Goal: Transaction & Acquisition: Purchase product/service

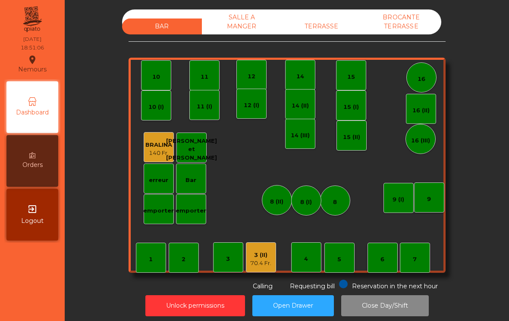
click at [256, 259] on div "3 (II)" at bounding box center [260, 255] width 21 height 9
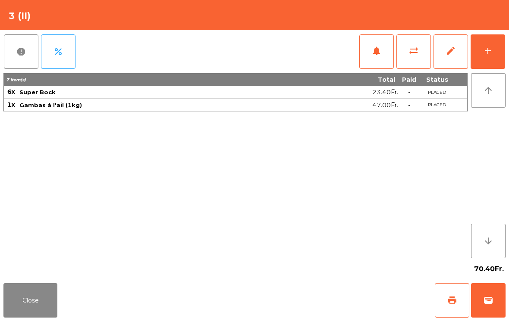
click at [487, 58] on button "add" at bounding box center [487, 51] width 34 height 34
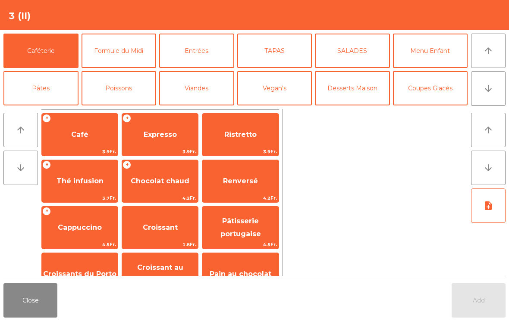
click at [257, 230] on span "Pâtisserie portugaise" at bounding box center [240, 227] width 41 height 21
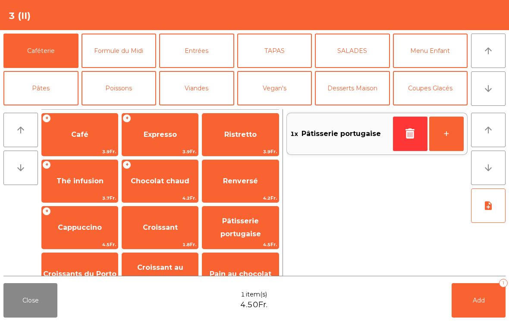
click at [449, 140] on button "+" at bounding box center [446, 134] width 34 height 34
click at [175, 130] on span "Expresso" at bounding box center [160, 134] width 76 height 23
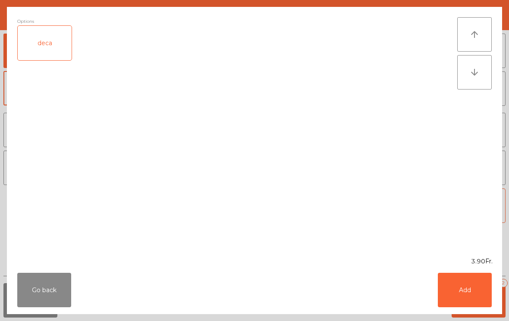
click at [477, 293] on button "Add" at bounding box center [464, 290] width 54 height 34
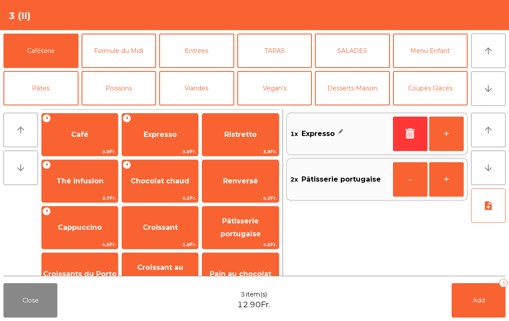
click at [446, 134] on button "+" at bounding box center [446, 134] width 34 height 34
click at [461, 296] on button "Add 4" at bounding box center [478, 301] width 54 height 34
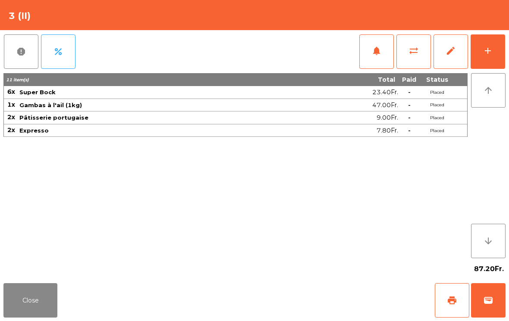
click at [489, 51] on div "add" at bounding box center [487, 51] width 10 height 10
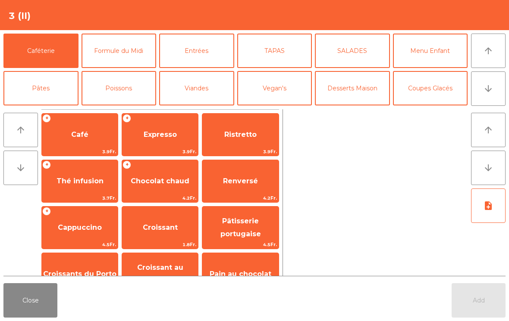
click at [487, 88] on icon "arrow_downward" at bounding box center [488, 89] width 10 height 10
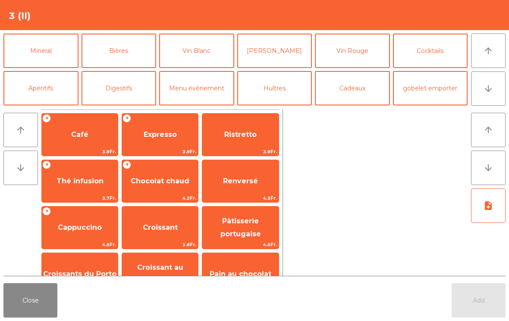
click at [482, 48] on button "arrow_upward" at bounding box center [488, 51] width 34 height 34
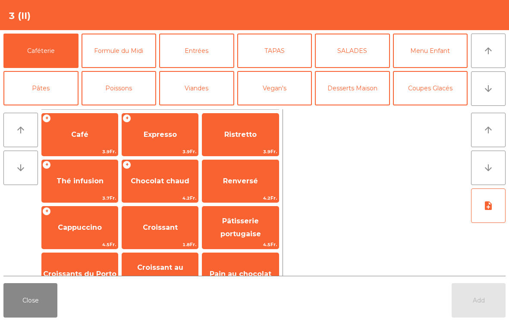
click at [427, 93] on button "Coupes Glacés" at bounding box center [430, 88] width 75 height 34
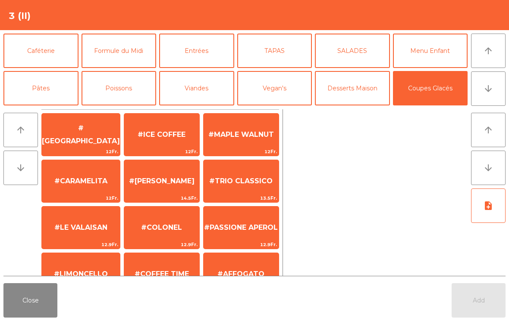
click at [75, 231] on span "#LE VALAISAN" at bounding box center [80, 228] width 53 height 8
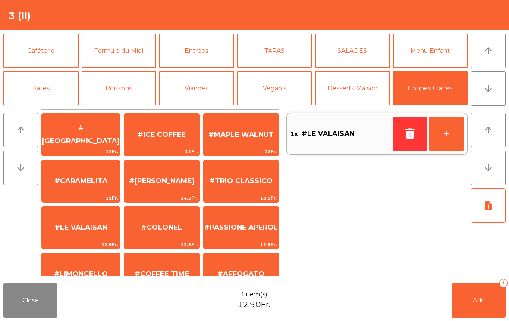
click at [439, 134] on button "+" at bounding box center [446, 134] width 34 height 34
click at [477, 303] on span "Add" at bounding box center [478, 301] width 12 height 8
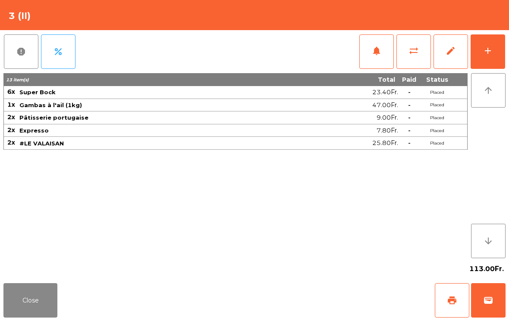
click at [24, 298] on button "Close" at bounding box center [30, 301] width 54 height 34
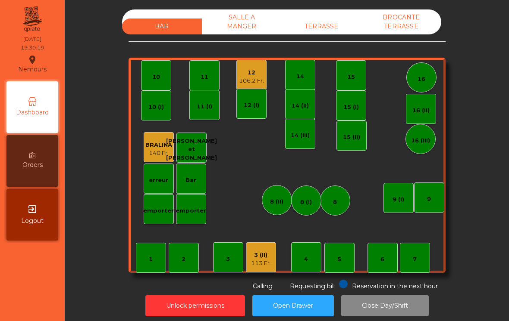
click at [319, 23] on div "TERRASSE" at bounding box center [321, 27] width 80 height 16
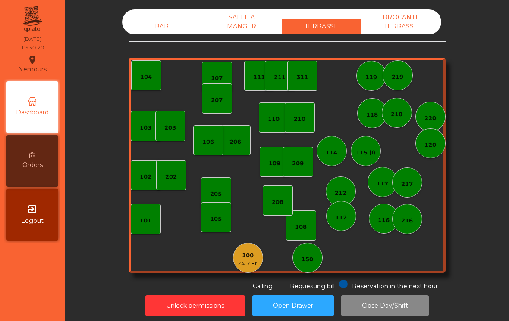
click at [340, 189] on div "212" at bounding box center [340, 193] width 12 height 9
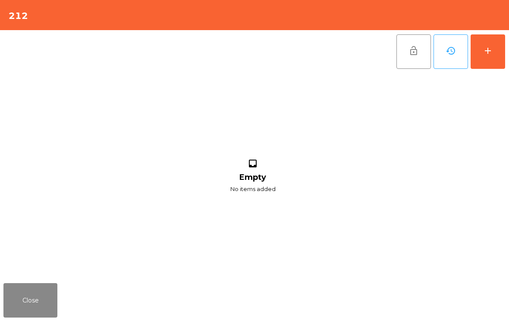
click at [491, 64] on button "add" at bounding box center [487, 51] width 34 height 34
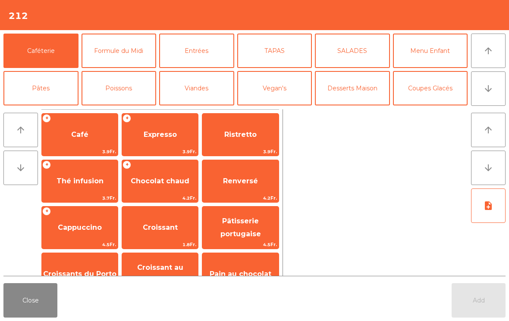
click at [155, 136] on span "Expresso" at bounding box center [160, 135] width 33 height 8
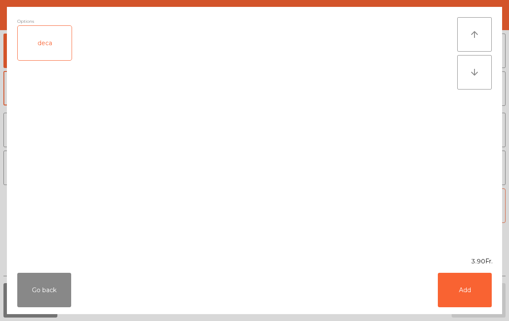
click at [482, 288] on button "Add" at bounding box center [464, 290] width 54 height 34
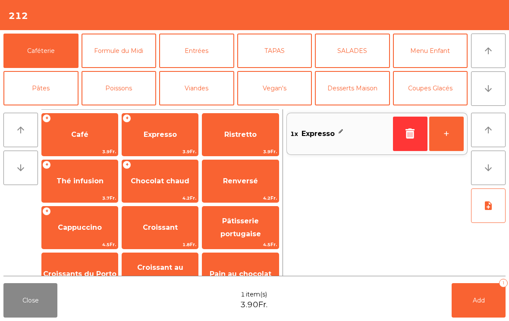
click at [242, 184] on span "Renversé" at bounding box center [240, 181] width 35 height 8
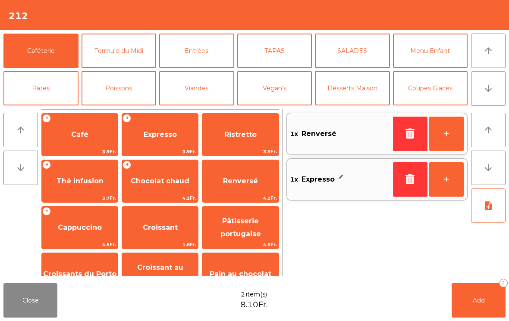
click at [481, 303] on span "Add" at bounding box center [478, 301] width 12 height 8
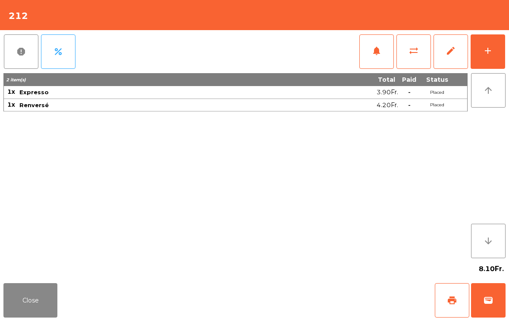
click at [19, 308] on button "Close" at bounding box center [30, 301] width 54 height 34
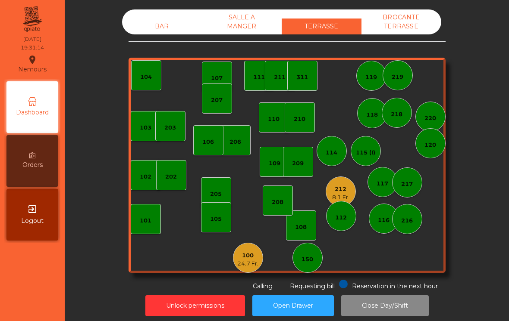
click at [150, 30] on div "BAR" at bounding box center [162, 27] width 80 height 16
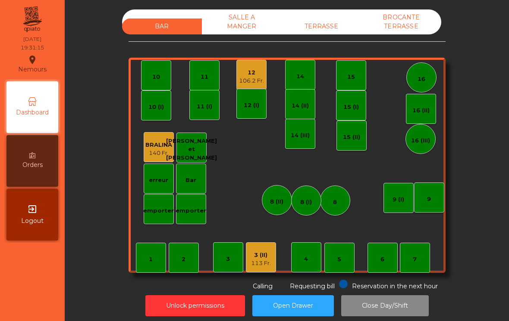
click at [253, 81] on div "106.2 Fr." at bounding box center [251, 81] width 25 height 9
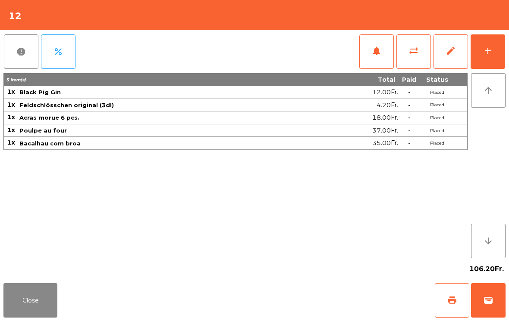
click at [474, 56] on button "add" at bounding box center [487, 51] width 34 height 34
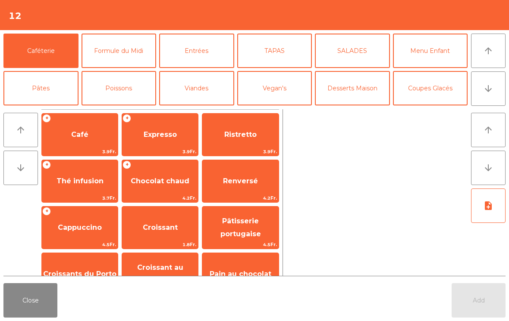
click at [484, 94] on icon "arrow_downward" at bounding box center [488, 89] width 10 height 10
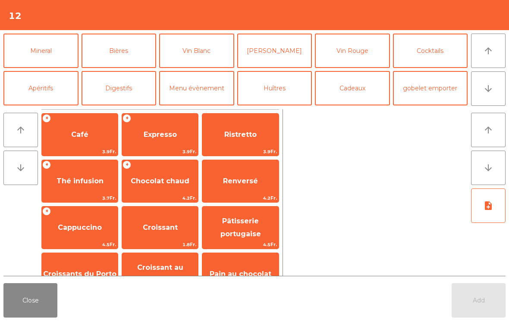
click at [274, 58] on button "[PERSON_NAME]" at bounding box center [274, 51] width 75 height 34
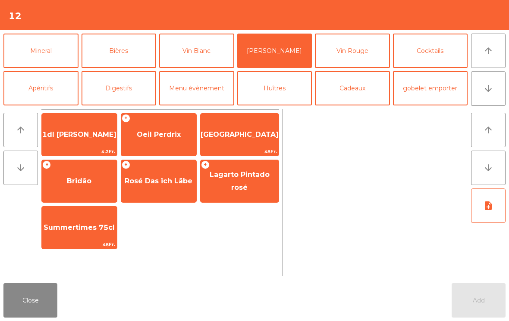
click at [355, 57] on button "Vin Rouge" at bounding box center [352, 51] width 75 height 34
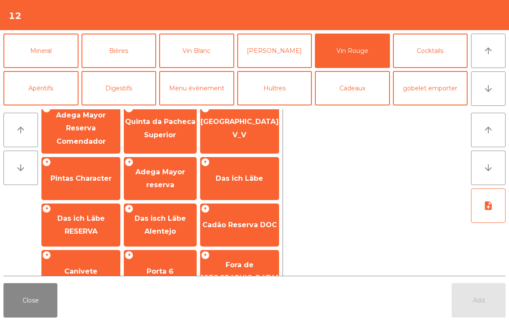
scroll to position [310, 0]
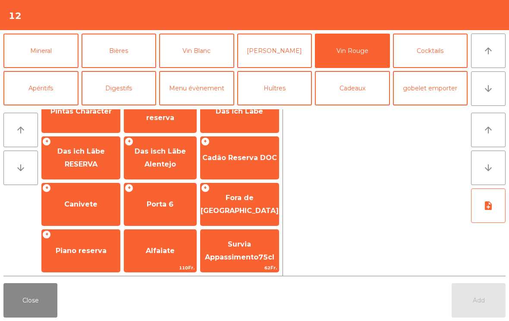
click at [219, 209] on span "Fora de [GEOGRAPHIC_DATA]" at bounding box center [239, 205] width 78 height 37
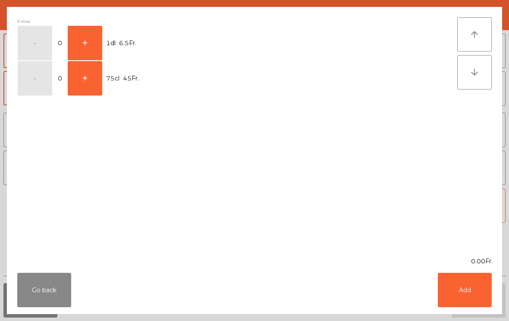
click at [85, 46] on button "+" at bounding box center [85, 43] width 34 height 34
click at [463, 299] on button "Add" at bounding box center [464, 290] width 54 height 34
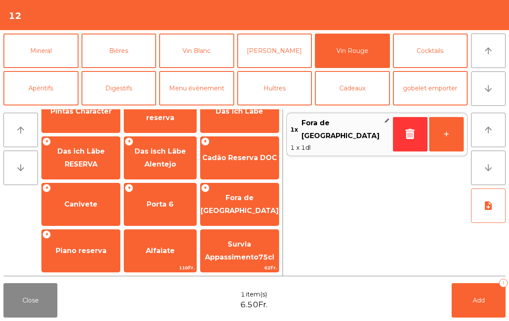
click at [441, 142] on button "+" at bounding box center [446, 134] width 34 height 34
click at [441, 141] on button "+" at bounding box center [446, 134] width 34 height 34
click at [463, 301] on button "Add 3" at bounding box center [478, 301] width 54 height 34
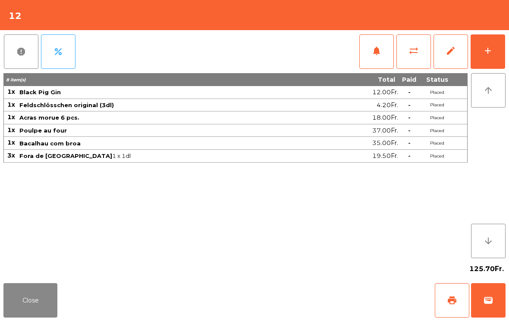
click at [388, 55] on button "notifications" at bounding box center [376, 51] width 34 height 34
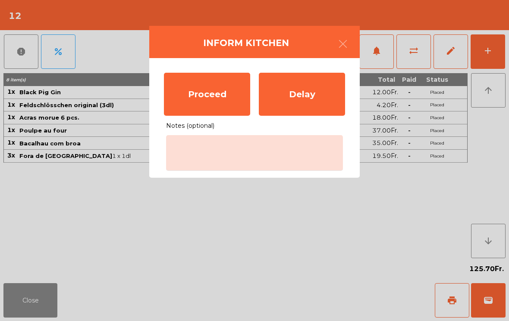
click at [213, 100] on div "Proceed" at bounding box center [207, 94] width 86 height 43
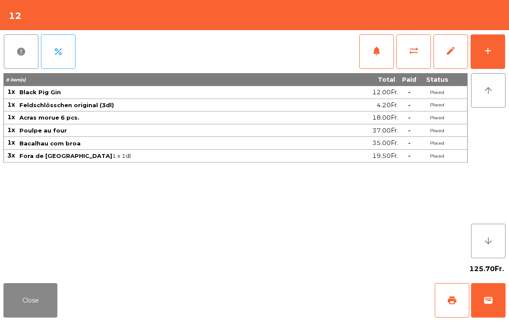
click at [6, 306] on button "Close" at bounding box center [30, 301] width 54 height 34
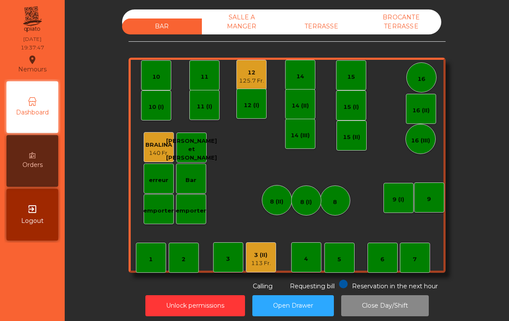
click at [343, 28] on div "TERRASSE" at bounding box center [321, 27] width 80 height 16
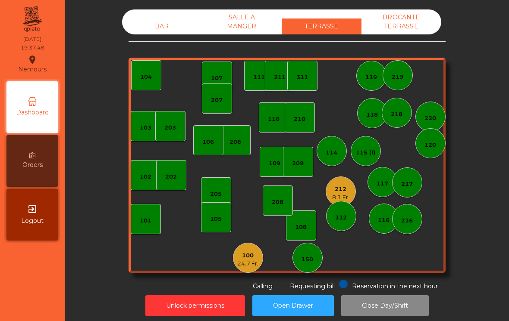
click at [242, 262] on div "24.7 Fr." at bounding box center [247, 264] width 21 height 9
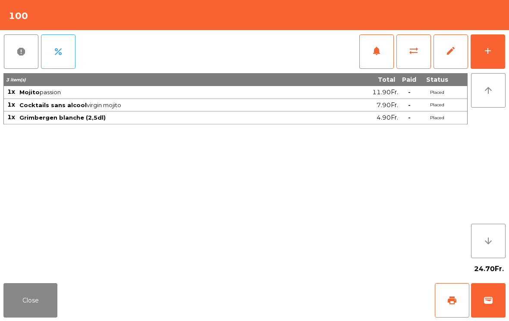
click at [452, 295] on button "print" at bounding box center [451, 301] width 34 height 34
click at [34, 297] on button "Close" at bounding box center [30, 301] width 54 height 34
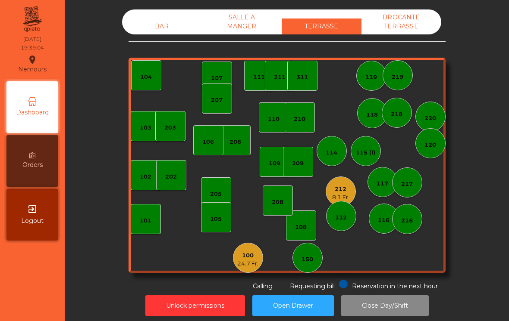
click at [165, 28] on div "BAR" at bounding box center [162, 27] width 80 height 16
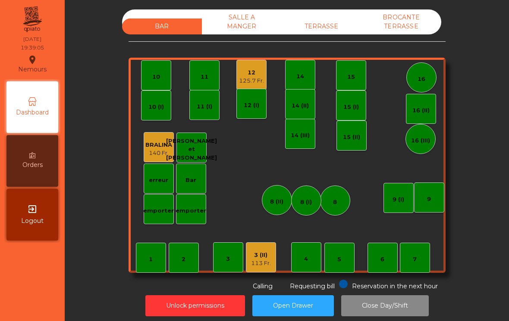
click at [425, 86] on div "16" at bounding box center [421, 77] width 30 height 30
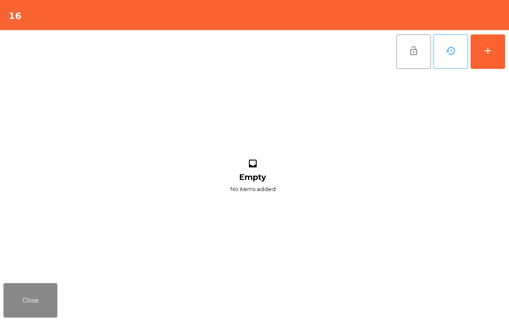
click at [486, 53] on div "add" at bounding box center [487, 51] width 10 height 10
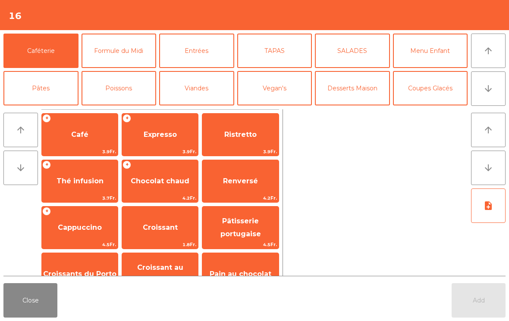
click at [489, 92] on icon "arrow_downward" at bounding box center [488, 89] width 10 height 10
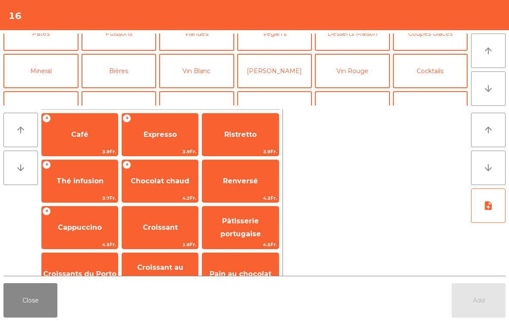
scroll to position [75, 0]
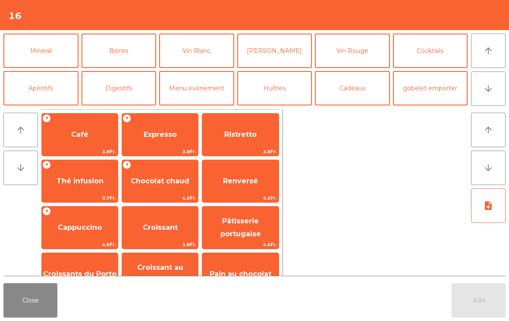
click at [123, 57] on button "Bières" at bounding box center [118, 51] width 75 height 34
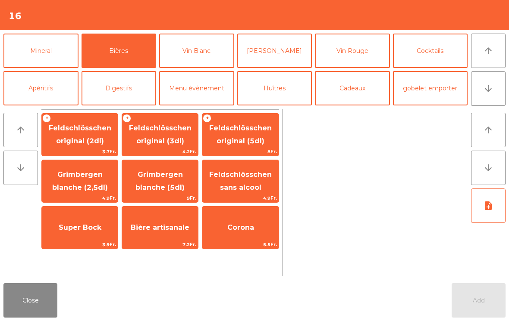
click at [159, 186] on span "Grimbergen blanche (5dl)" at bounding box center [159, 181] width 49 height 21
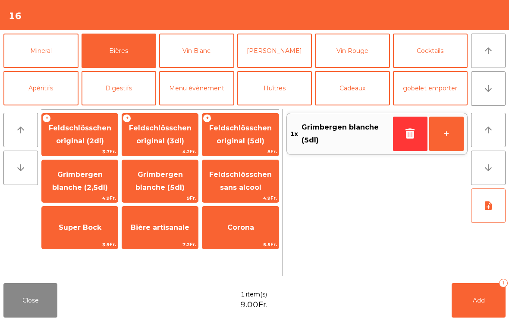
click at [192, 61] on button "Vin Blanc" at bounding box center [196, 51] width 75 height 34
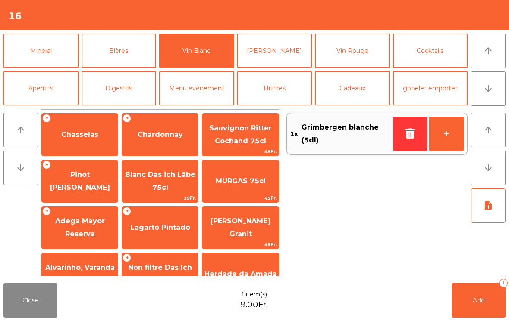
click at [151, 142] on span "Chardonnay" at bounding box center [160, 134] width 76 height 23
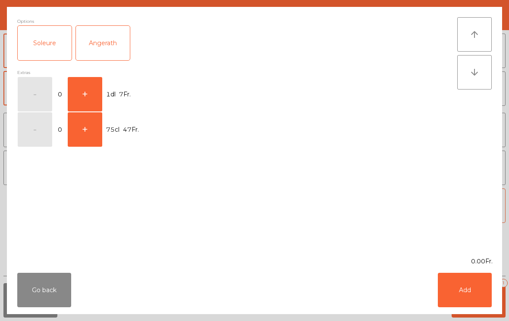
click at [86, 102] on button "+" at bounding box center [85, 94] width 34 height 34
click at [466, 293] on button "Add" at bounding box center [464, 290] width 54 height 34
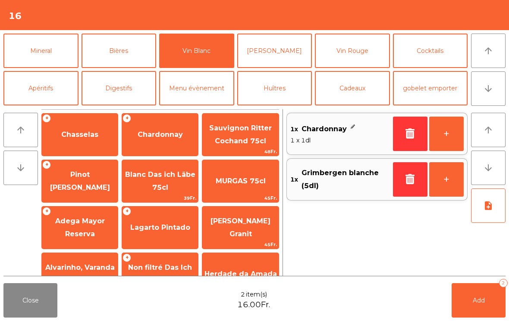
click at [36, 56] on button "Mineral" at bounding box center [40, 51] width 75 height 34
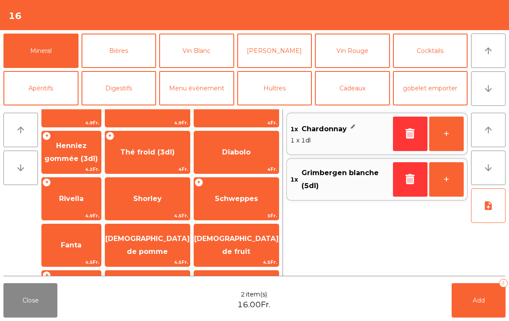
scroll to position [137, 0]
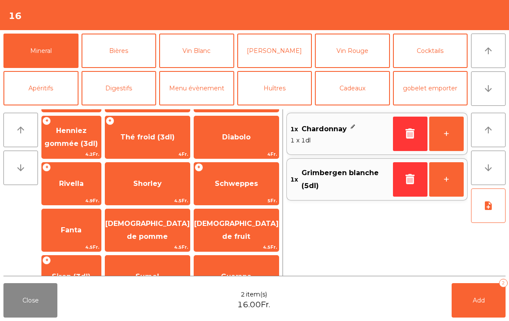
click at [256, 239] on span "[DEMOGRAPHIC_DATA] de fruit" at bounding box center [236, 230] width 84 height 37
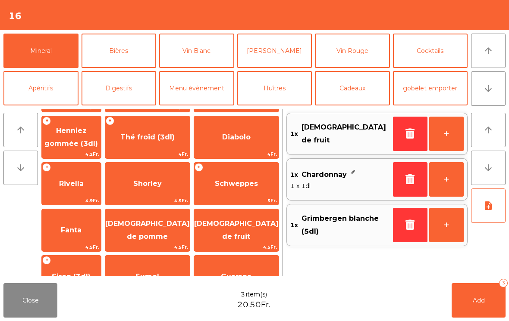
click at [478, 300] on span "Add" at bounding box center [478, 301] width 12 height 8
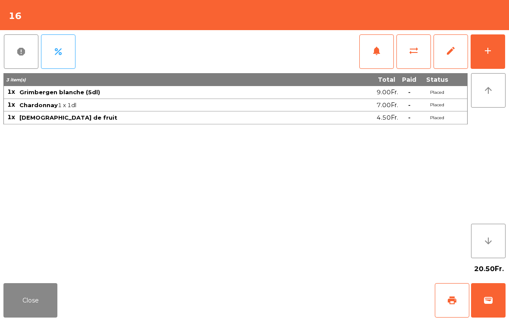
click at [44, 309] on button "Close" at bounding box center [30, 301] width 54 height 34
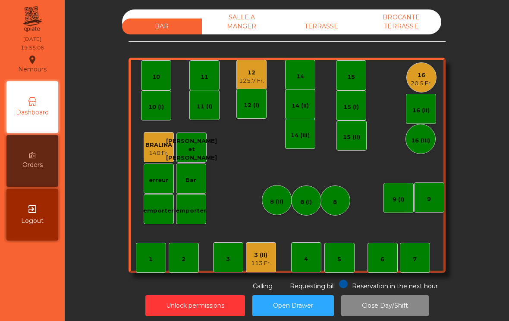
click at [423, 73] on div "16" at bounding box center [420, 75] width 21 height 9
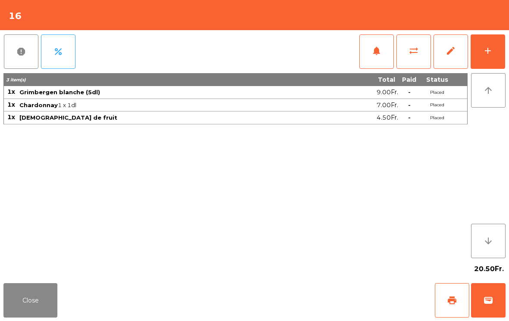
click at [504, 46] on button "add" at bounding box center [487, 51] width 34 height 34
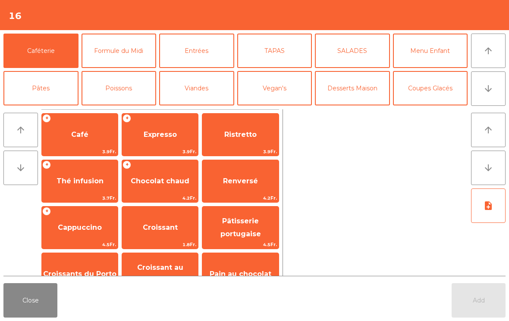
click at [275, 57] on button "TAPAS" at bounding box center [274, 51] width 75 height 34
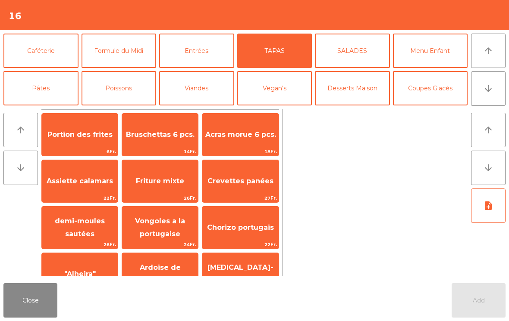
click at [239, 138] on span "Acras morue 6 pcs." at bounding box center [240, 135] width 71 height 8
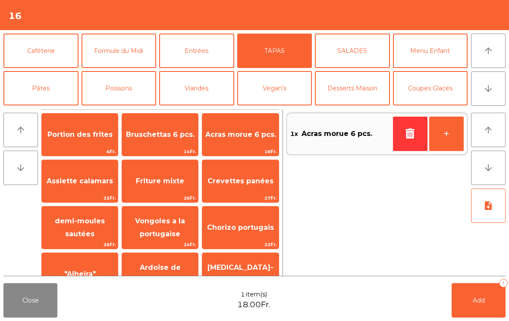
click at [255, 180] on span "Crevettes panées" at bounding box center [240, 181] width 66 height 8
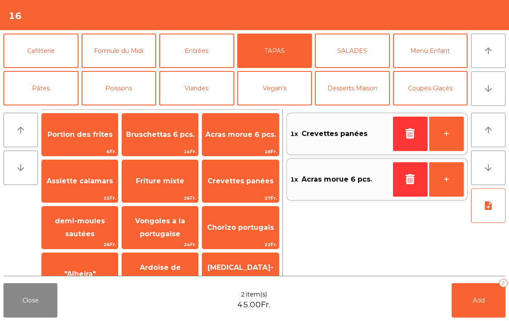
click at [138, 94] on button "Poissons" at bounding box center [118, 88] width 75 height 34
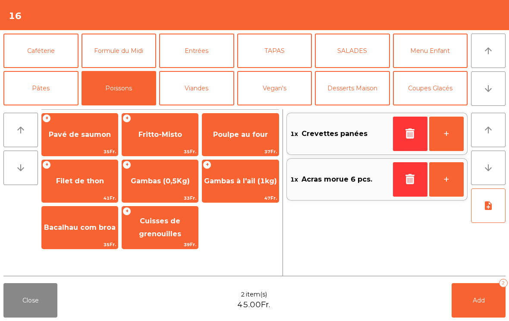
click at [141, 174] on span "Gambas (0,5Kg)" at bounding box center [160, 181] width 76 height 23
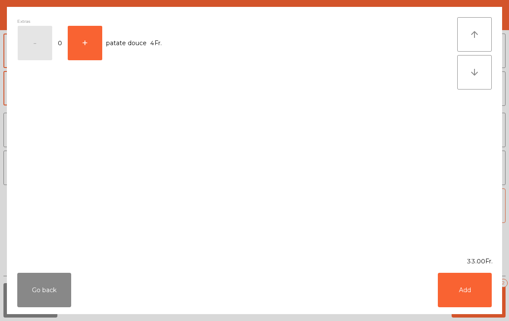
click at [464, 284] on button "Add" at bounding box center [464, 290] width 54 height 34
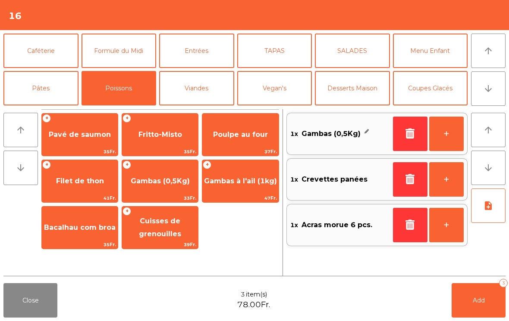
click at [252, 144] on span "Poulpe au four" at bounding box center [240, 134] width 76 height 23
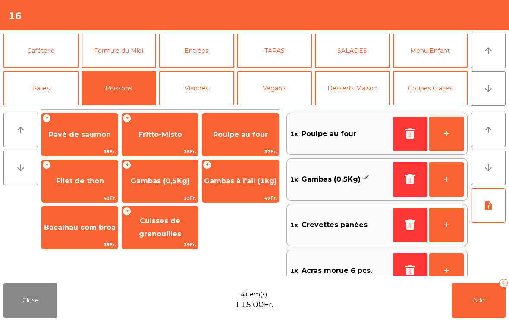
click at [206, 96] on button "Viandes" at bounding box center [196, 88] width 75 height 34
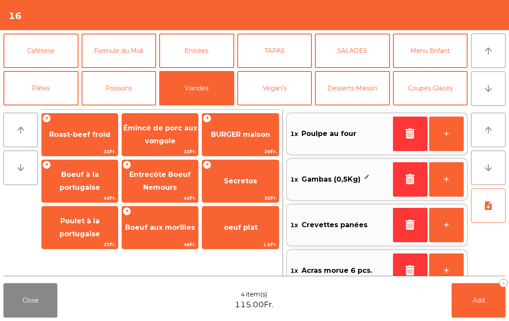
click at [244, 181] on span "Secretos" at bounding box center [240, 181] width 33 height 8
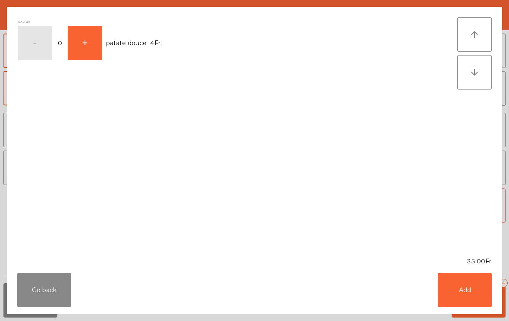
click at [466, 304] on button "Add" at bounding box center [464, 290] width 54 height 34
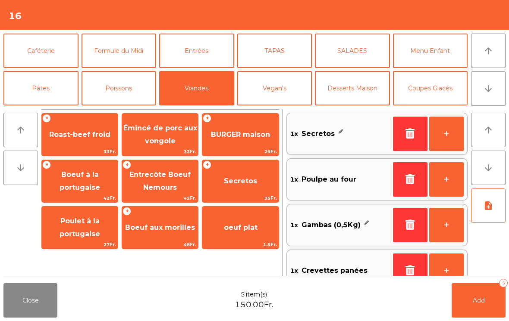
click at [489, 215] on button "note_add" at bounding box center [488, 206] width 34 height 34
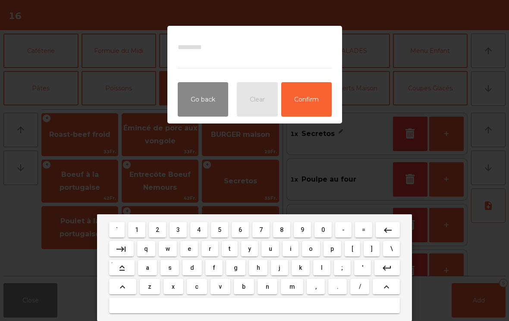
scroll to position [3, 0]
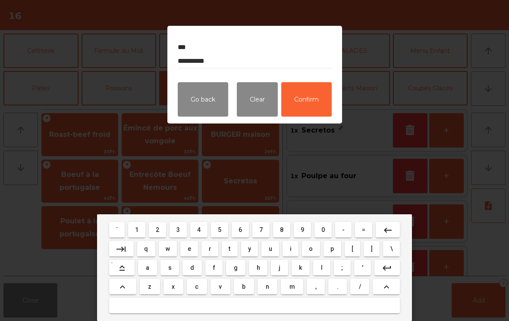
type textarea "**********"
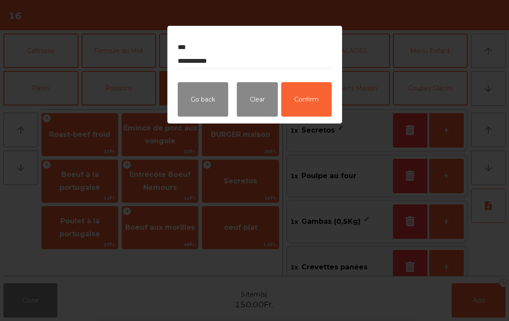
click at [313, 106] on button "Confirm" at bounding box center [306, 99] width 50 height 34
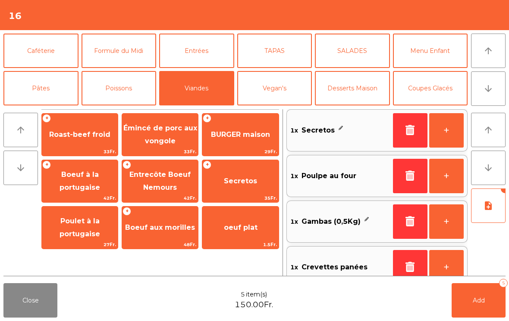
click at [474, 307] on button "Add 5" at bounding box center [478, 301] width 54 height 34
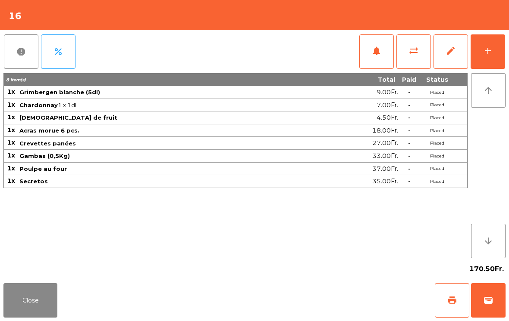
click at [497, 55] on button "add" at bounding box center [487, 51] width 34 height 34
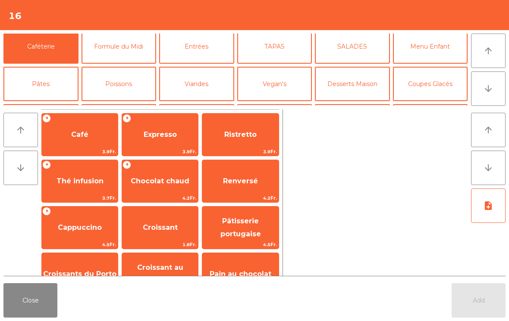
scroll to position [49, 0]
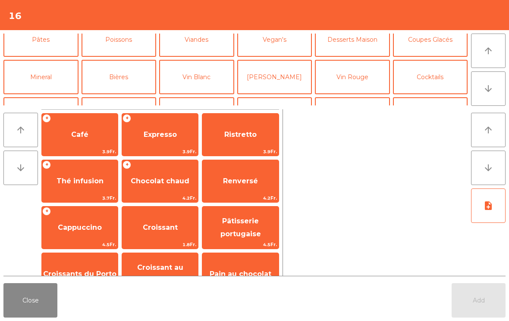
click at [356, 89] on button "Vin Rouge" at bounding box center [352, 77] width 75 height 34
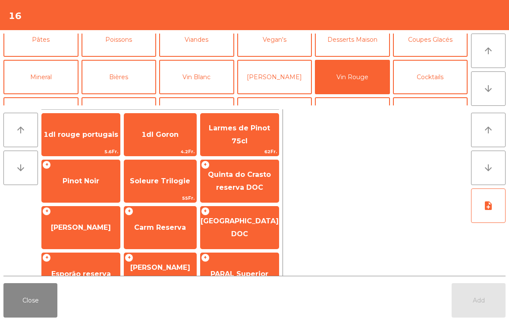
click at [158, 231] on span "Carm Reserva" at bounding box center [160, 228] width 52 height 8
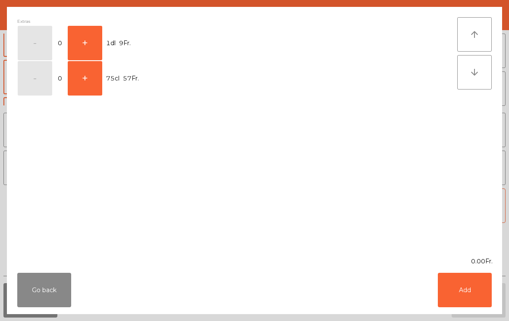
click at [90, 78] on button "+" at bounding box center [85, 78] width 34 height 34
click at [470, 307] on button "Add" at bounding box center [464, 290] width 54 height 34
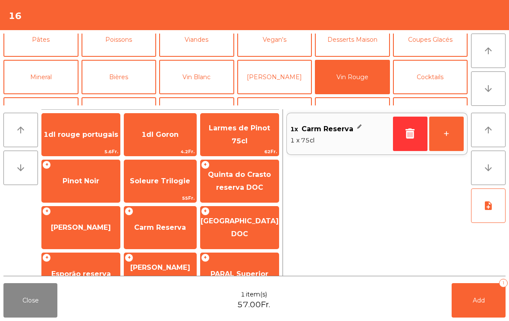
click at [471, 308] on button "Add 1" at bounding box center [478, 301] width 54 height 34
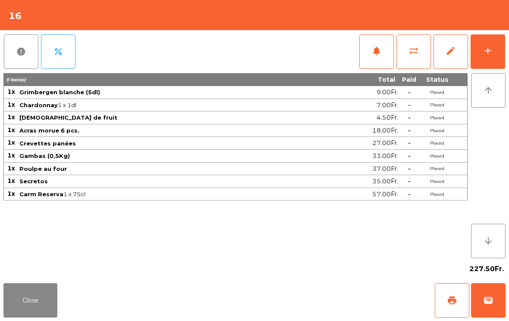
click at [28, 305] on button "Close" at bounding box center [30, 301] width 54 height 34
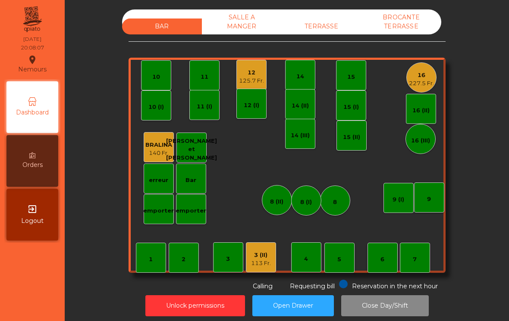
click at [412, 265] on div "7" at bounding box center [414, 258] width 30 height 30
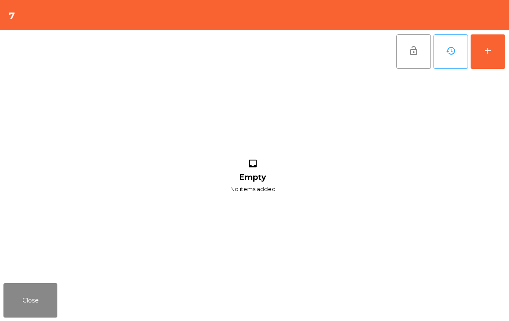
click at [496, 62] on button "add" at bounding box center [487, 51] width 34 height 34
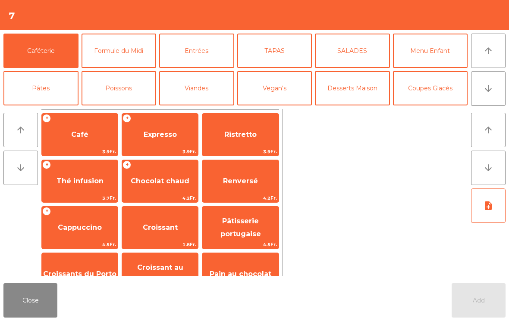
scroll to position [72, 0]
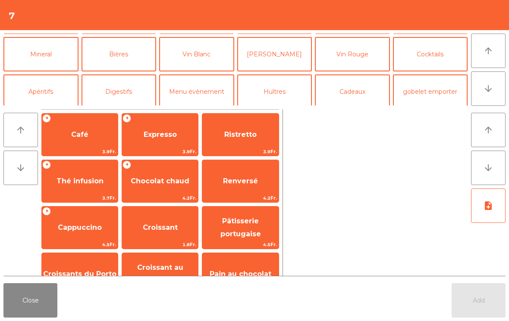
click at [212, 62] on button "Vin Blanc" at bounding box center [196, 54] width 75 height 34
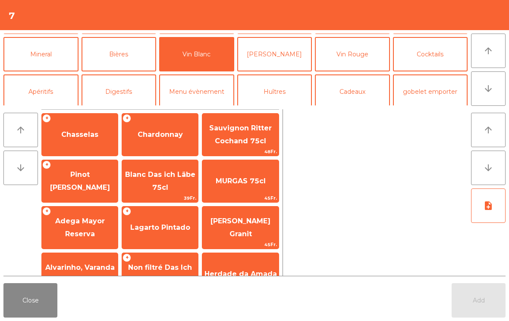
click at [76, 188] on span "Pinot [PERSON_NAME]" at bounding box center [80, 181] width 76 height 37
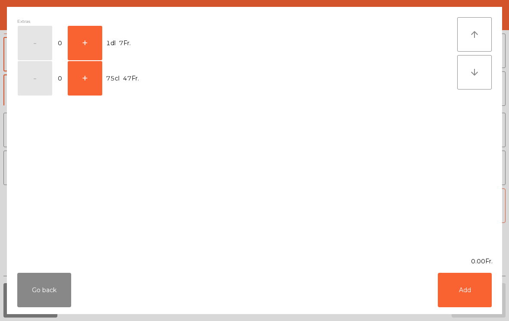
click at [52, 284] on button "Go back" at bounding box center [44, 290] width 54 height 34
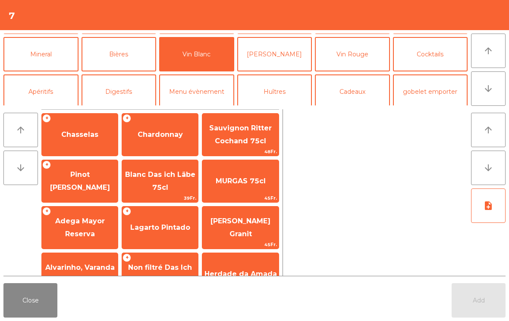
click at [99, 226] on span "Adega Mayor Reserva" at bounding box center [80, 228] width 76 height 37
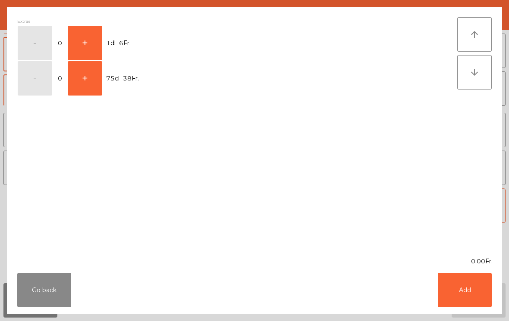
click at [91, 49] on button "+" at bounding box center [85, 43] width 34 height 34
click at [464, 298] on button "Add" at bounding box center [464, 290] width 54 height 34
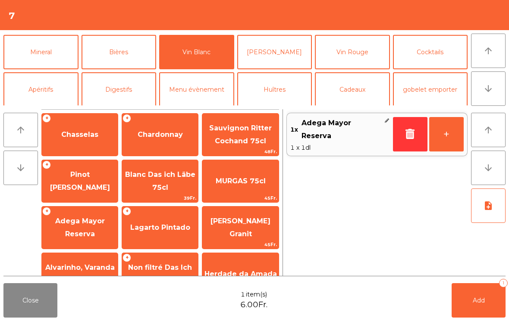
scroll to position [66, 0]
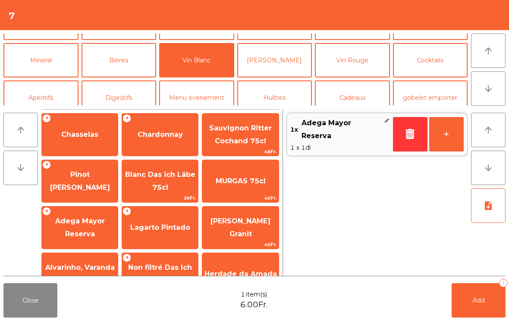
click at [44, 59] on button "Mineral" at bounding box center [40, 60] width 75 height 34
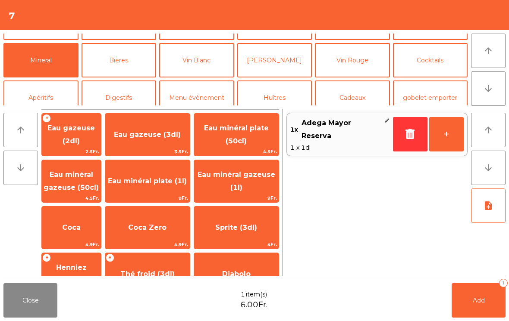
click at [86, 181] on span "Eau minéral gazeuse (50cl)" at bounding box center [71, 181] width 59 height 37
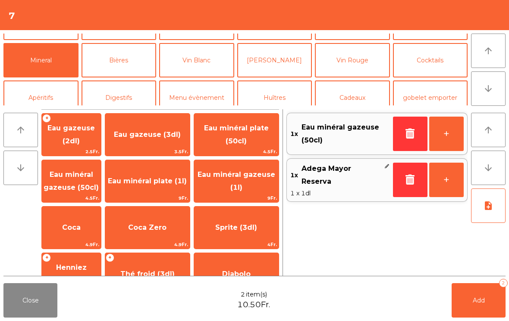
click at [399, 138] on button "button" at bounding box center [410, 134] width 34 height 34
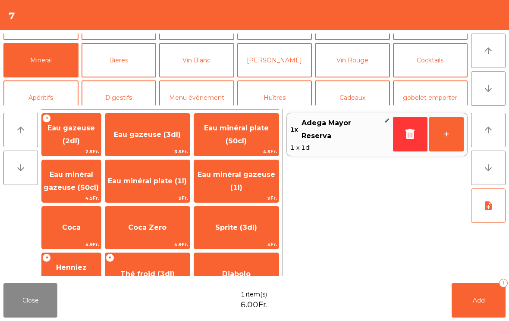
click at [177, 184] on span "Eau minéral plate (1l)" at bounding box center [147, 181] width 84 height 23
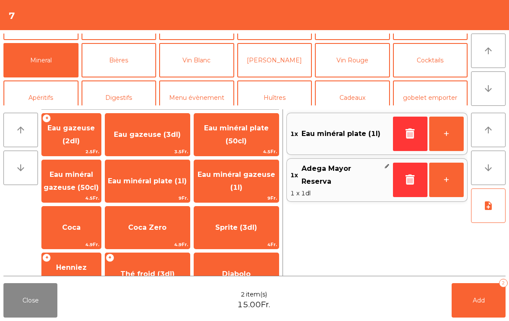
click at [499, 308] on button "Add 2" at bounding box center [478, 301] width 54 height 34
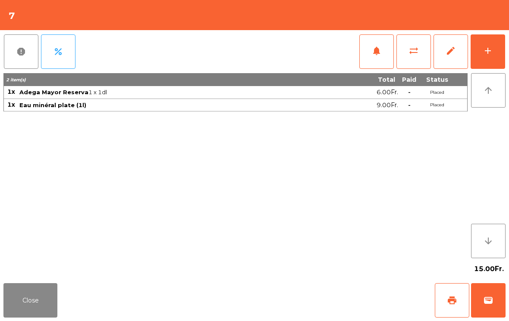
click at [490, 56] on button "add" at bounding box center [487, 51] width 34 height 34
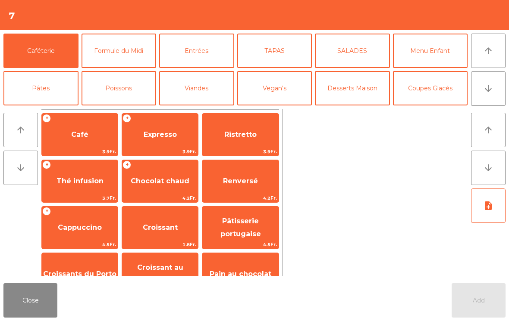
click at [489, 90] on icon "arrow_downward" at bounding box center [488, 89] width 10 height 10
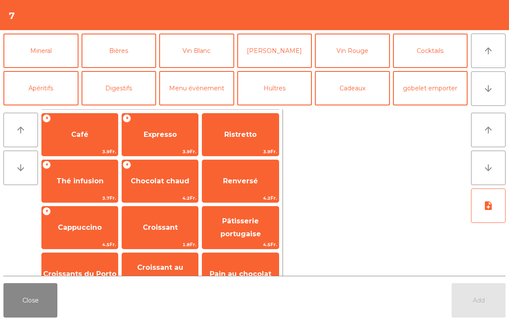
click at [203, 60] on button "Vin Blanc" at bounding box center [196, 51] width 75 height 34
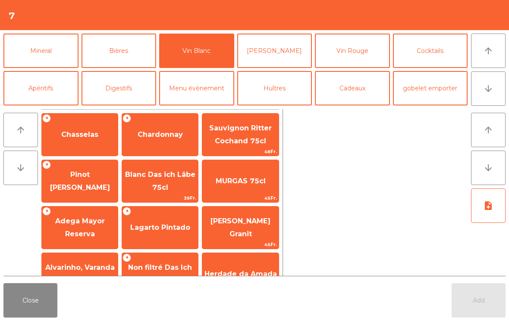
scroll to position [33, 0]
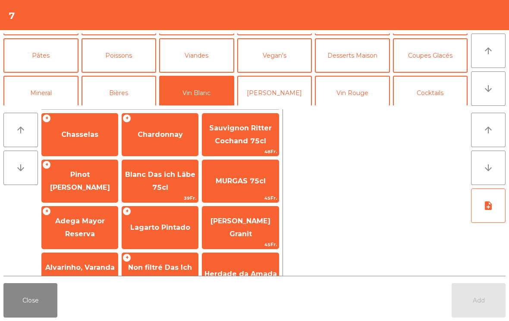
click at [128, 59] on button "Poissons" at bounding box center [118, 55] width 75 height 34
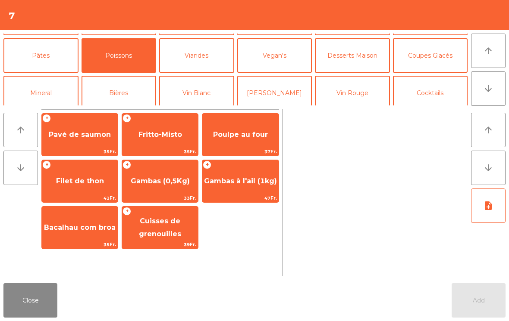
click at [262, 139] on span "Poulpe au four" at bounding box center [240, 134] width 76 height 23
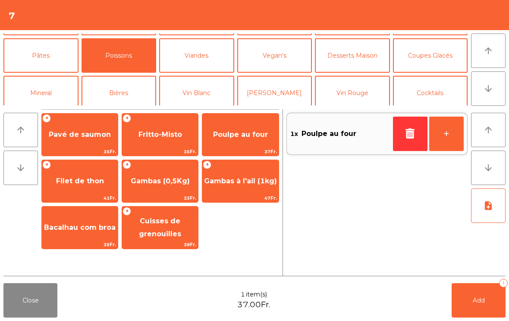
click at [204, 58] on button "Viandes" at bounding box center [196, 55] width 75 height 34
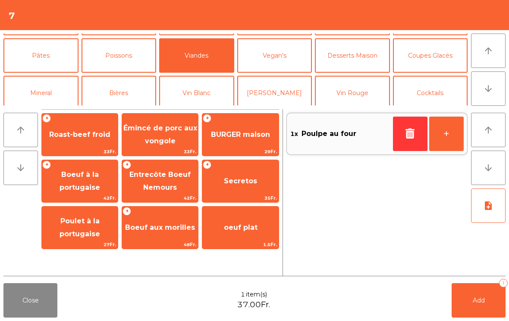
click at [246, 184] on span "Secretos" at bounding box center [240, 181] width 33 height 8
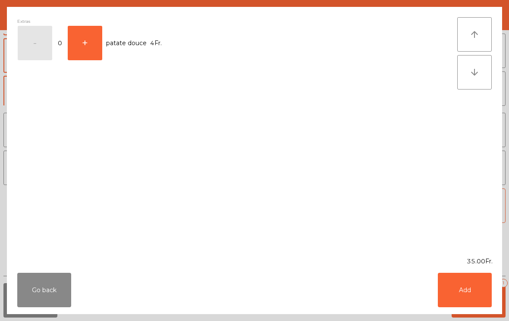
click at [466, 288] on button "Add" at bounding box center [464, 290] width 54 height 34
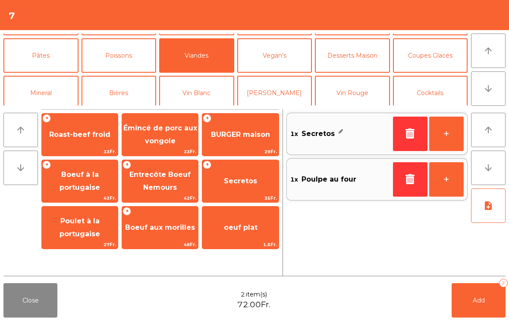
click at [474, 308] on button "Add 2" at bounding box center [478, 301] width 54 height 34
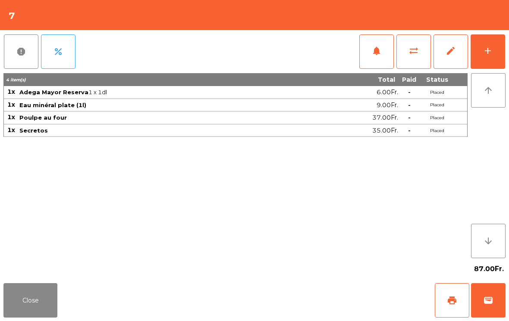
click at [40, 307] on button "Close" at bounding box center [30, 301] width 54 height 34
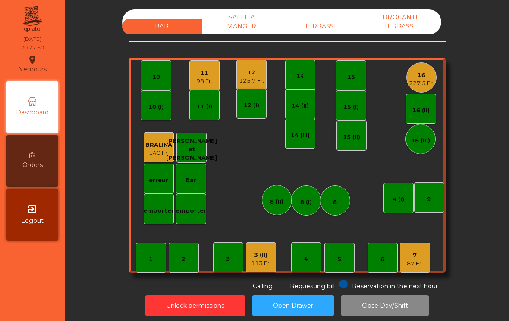
click at [213, 82] on div "11 98 Fr." at bounding box center [204, 75] width 30 height 30
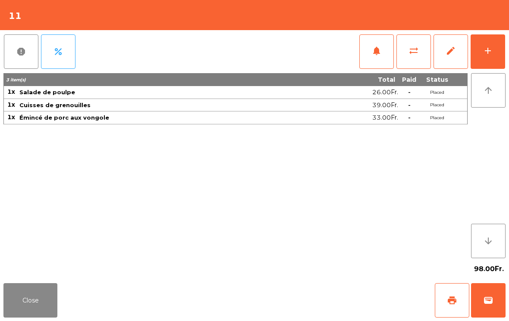
click at [484, 43] on button "add" at bounding box center [487, 51] width 34 height 34
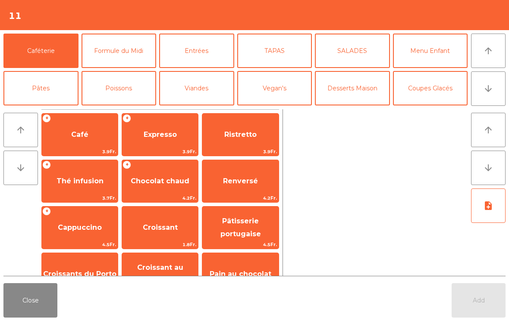
click at [421, 109] on button "Cocktails" at bounding box center [430, 126] width 75 height 34
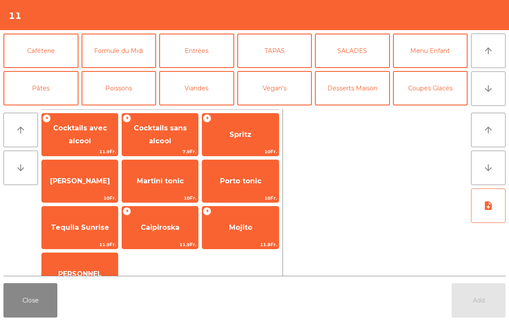
scroll to position [38, 0]
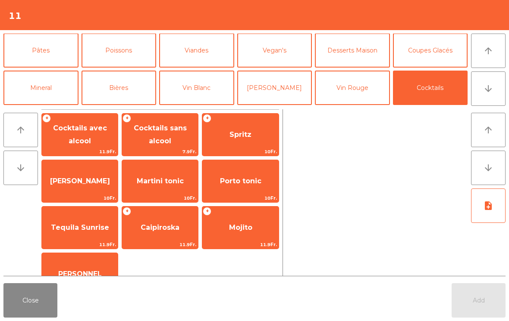
click at [165, 133] on span "Cocktails sans alcool" at bounding box center [160, 134] width 53 height 21
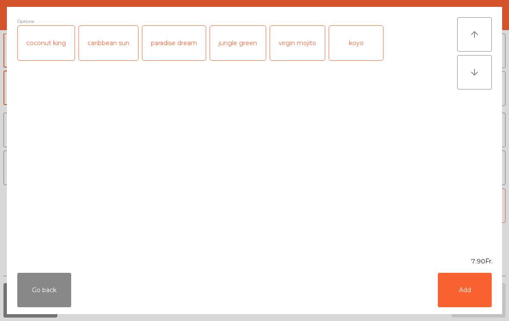
click at [251, 47] on div "jungle green" at bounding box center [238, 43] width 56 height 34
click at [467, 289] on button "Add" at bounding box center [464, 290] width 54 height 34
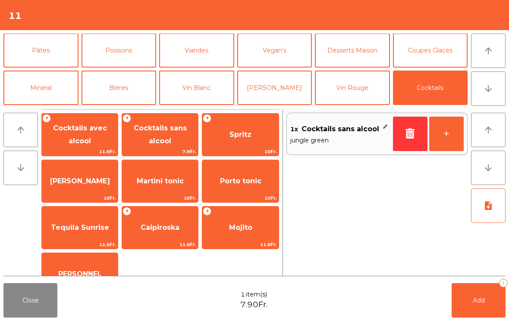
click at [248, 194] on div "Porto tonic 10Fr." at bounding box center [240, 181] width 77 height 43
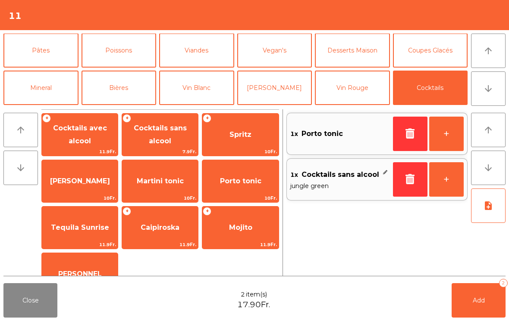
click at [477, 299] on span "Add" at bounding box center [478, 301] width 12 height 8
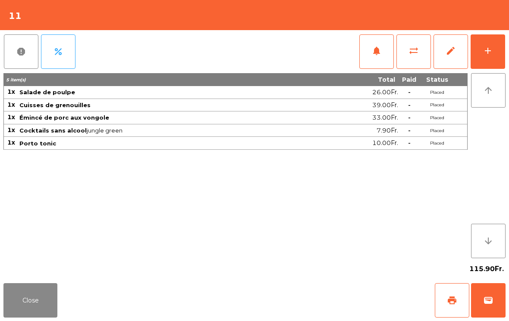
click at [29, 307] on button "Close" at bounding box center [30, 301] width 54 height 34
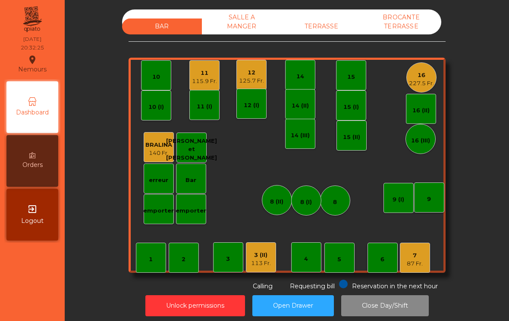
click at [304, 256] on div "4" at bounding box center [306, 259] width 4 height 9
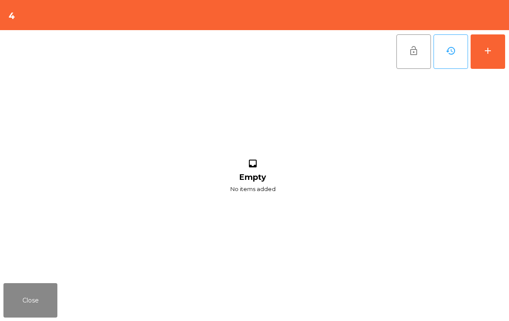
click at [487, 46] on div "add" at bounding box center [487, 51] width 10 height 10
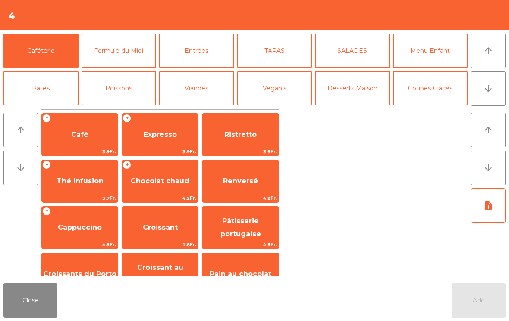
click at [502, 83] on button "arrow_downward" at bounding box center [488, 89] width 34 height 34
click at [36, 109] on button "Mineral" at bounding box center [40, 126] width 75 height 34
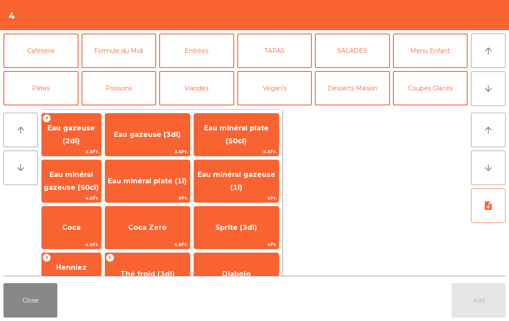
scroll to position [75, 0]
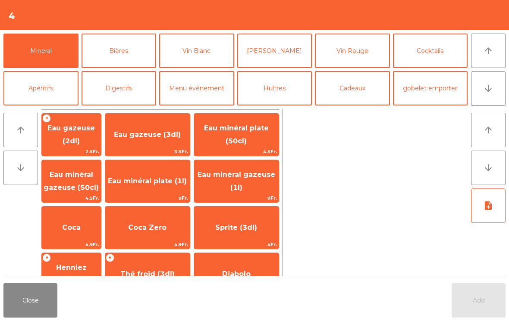
click at [161, 192] on span "Eau minéral plate (1l)" at bounding box center [147, 181] width 84 height 23
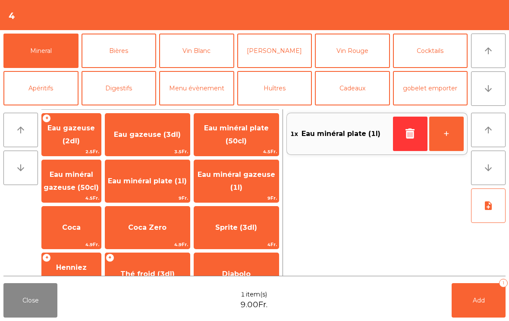
click at [40, 94] on button "Apéritifs" at bounding box center [40, 88] width 75 height 34
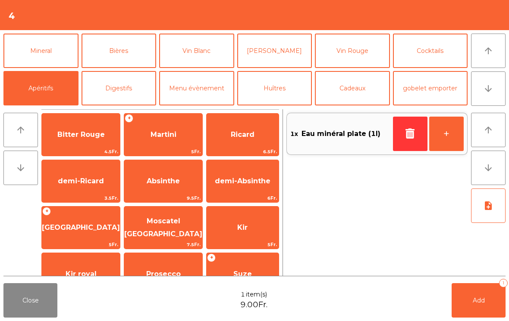
click at [161, 143] on span "Martini" at bounding box center [163, 134] width 78 height 23
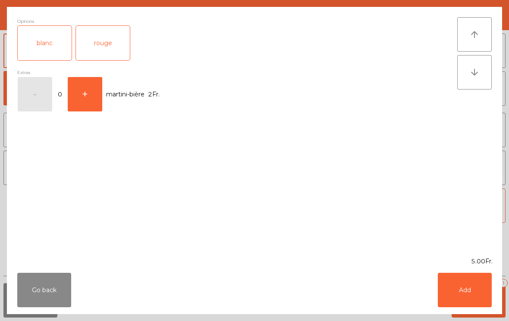
click at [41, 54] on div "blanc" at bounding box center [45, 43] width 54 height 34
click at [475, 290] on button "Add" at bounding box center [464, 290] width 54 height 34
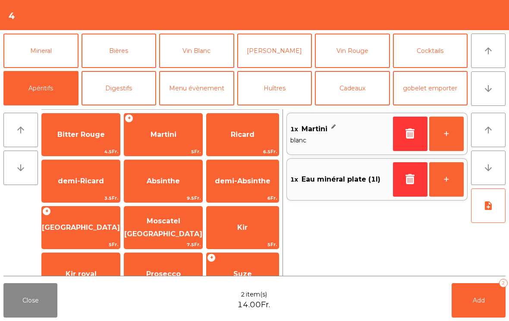
click at [448, 142] on button "+" at bounding box center [446, 134] width 34 height 34
click at [473, 289] on button "Add 3" at bounding box center [478, 301] width 54 height 34
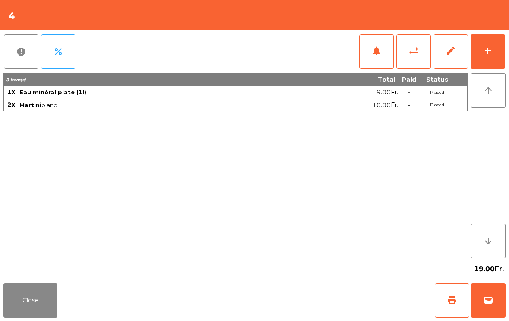
click at [52, 317] on button "Close" at bounding box center [30, 301] width 54 height 34
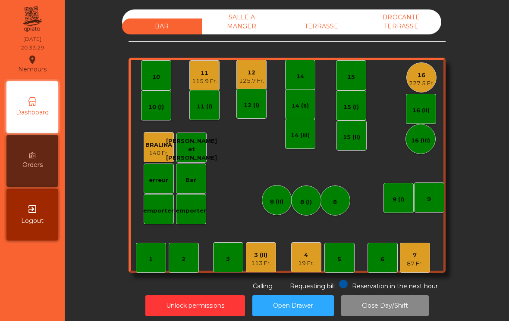
click at [428, 77] on div "16" at bounding box center [421, 75] width 25 height 9
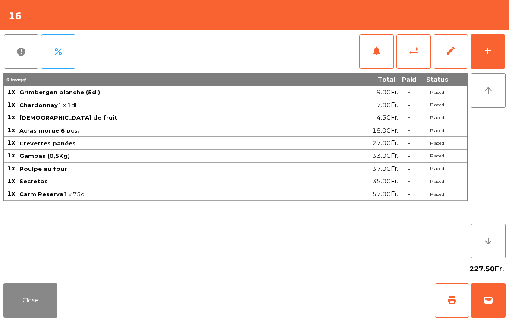
click at [503, 45] on button "add" at bounding box center [487, 51] width 34 height 34
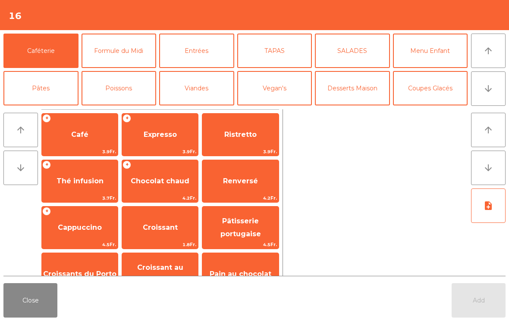
scroll to position [73, 0]
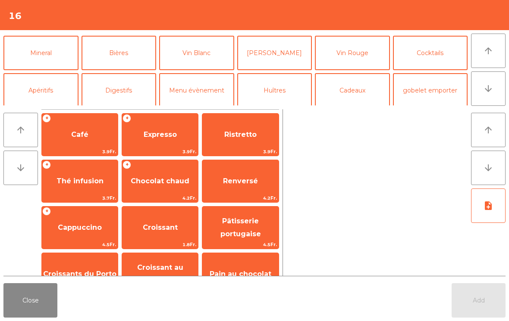
click at [56, 49] on button "Mineral" at bounding box center [40, 53] width 75 height 34
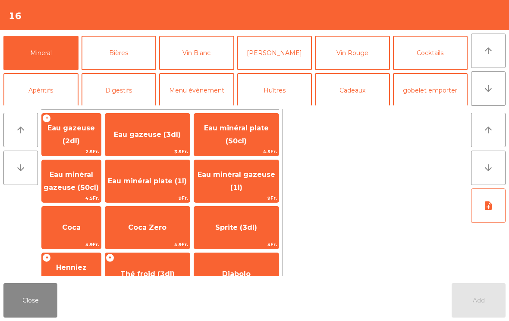
scroll to position [80, 0]
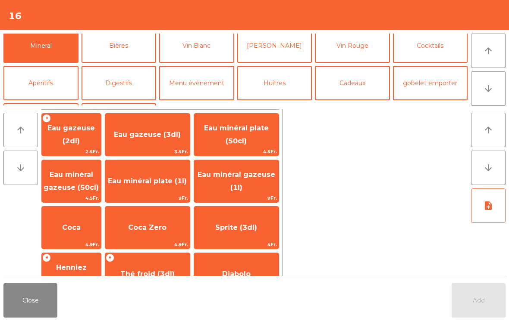
click at [255, 183] on span "Eau minéral gazeuse (1l)" at bounding box center [236, 181] width 84 height 37
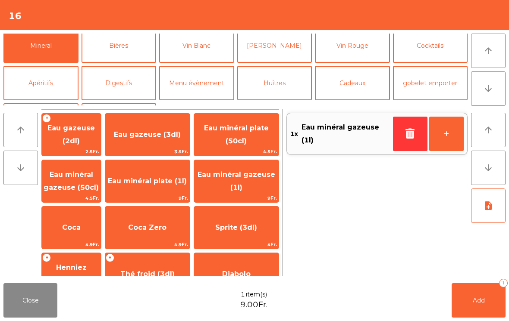
click at [470, 301] on button "Add 1" at bounding box center [478, 301] width 54 height 34
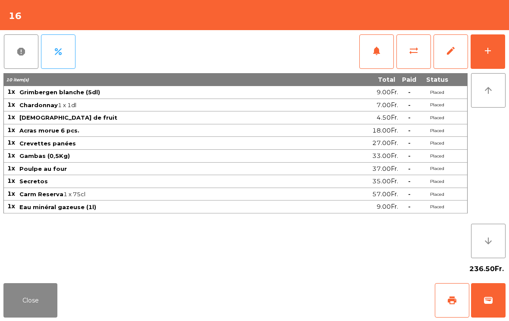
click at [22, 288] on button "Close" at bounding box center [30, 301] width 54 height 34
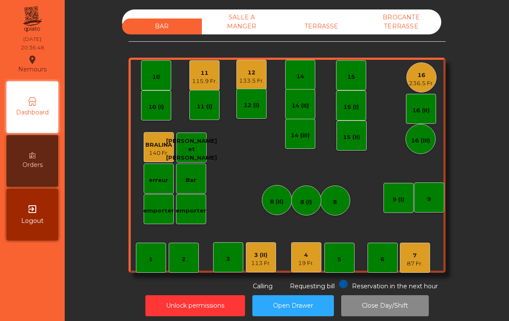
click at [238, 272] on div "3" at bounding box center [228, 258] width 30 height 30
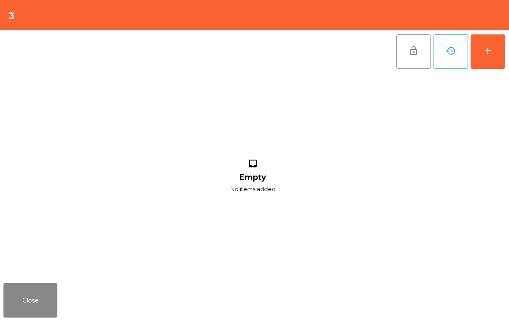
click at [11, 299] on button "Close" at bounding box center [30, 301] width 54 height 34
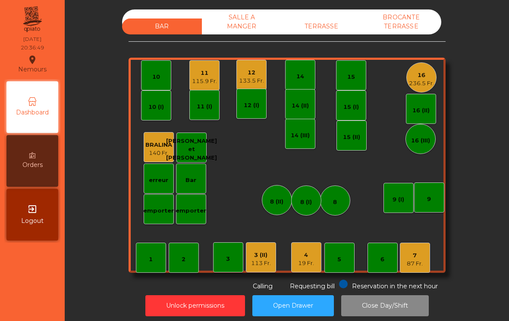
click at [259, 255] on div "3 (II)" at bounding box center [261, 255] width 20 height 9
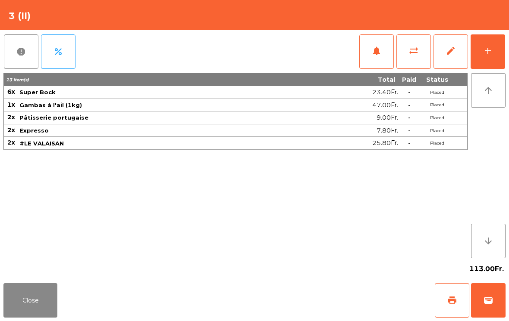
click at [496, 301] on button "wallet" at bounding box center [488, 301] width 34 height 34
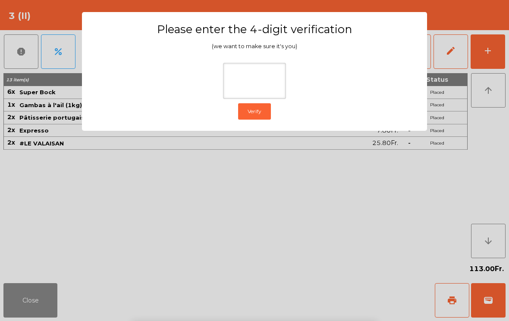
click at [461, 101] on ngb-modal-window "Please enter the 4-digit verification (we want to make sure it's you) Verify" at bounding box center [254, 160] width 483 height 321
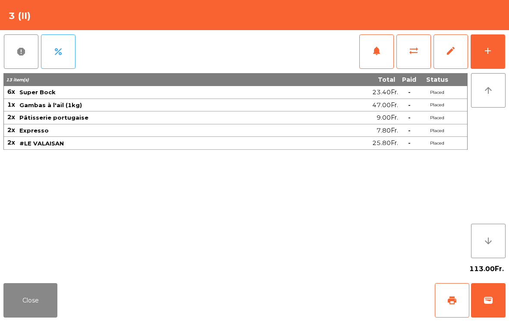
click at [28, 292] on button "Close" at bounding box center [30, 301] width 54 height 34
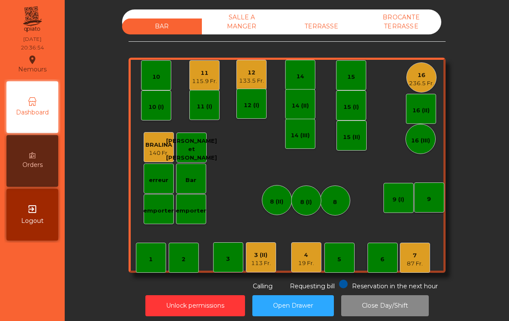
click at [314, 270] on div "4 19 Fr." at bounding box center [306, 258] width 30 height 30
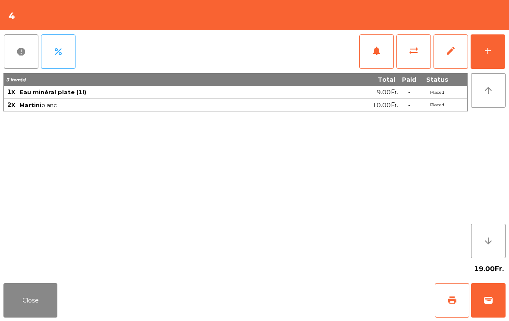
click at [486, 46] on div "add" at bounding box center [487, 51] width 10 height 10
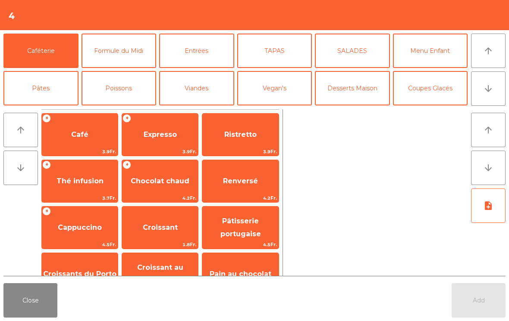
scroll to position [56, 0]
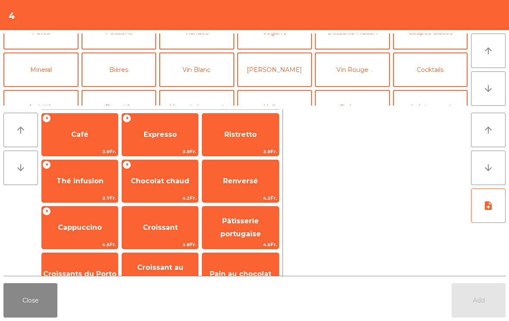
click at [33, 82] on button "Mineral" at bounding box center [40, 70] width 75 height 34
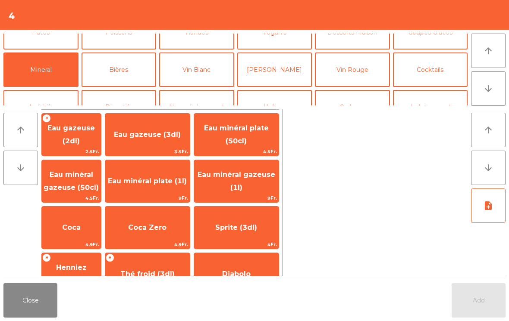
scroll to position [72, 0]
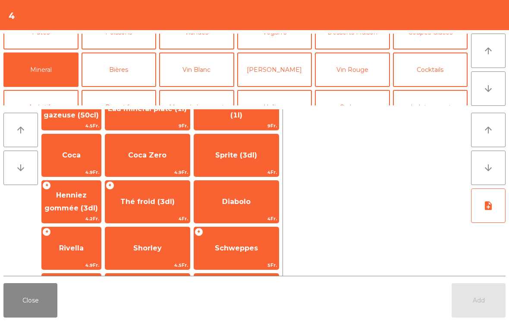
click at [163, 200] on span "Thé froid (3dl)" at bounding box center [147, 202] width 54 height 8
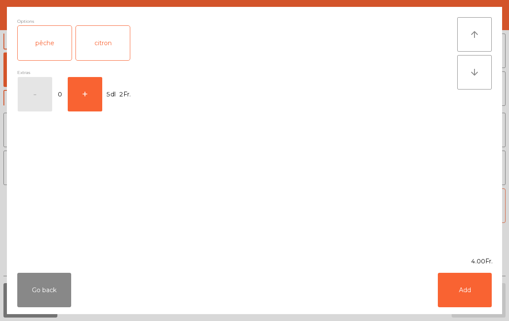
click at [466, 300] on button "Add" at bounding box center [464, 290] width 54 height 34
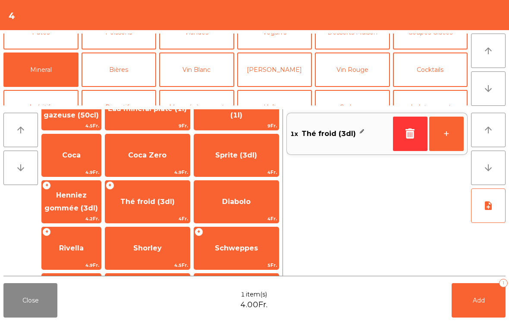
click at [466, 300] on button "Add 1" at bounding box center [478, 301] width 54 height 34
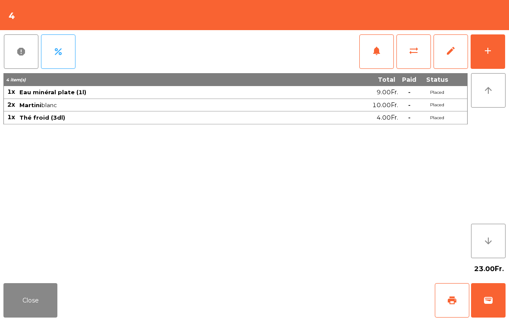
click at [53, 299] on button "Close" at bounding box center [30, 301] width 54 height 34
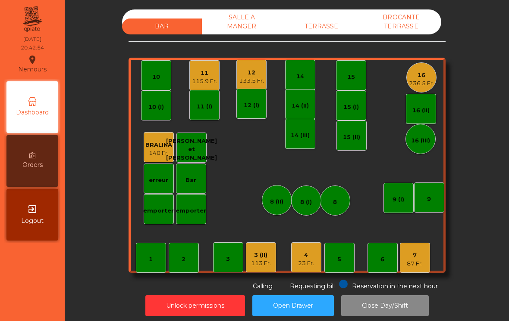
click at [313, 255] on div "4" at bounding box center [306, 255] width 16 height 9
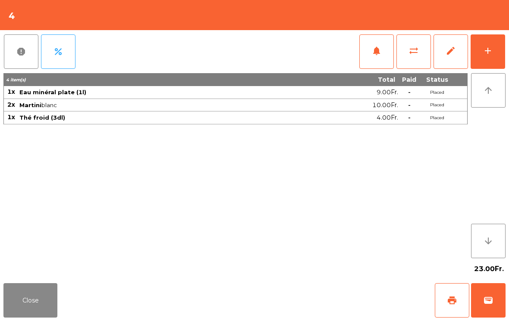
click at [497, 53] on button "add" at bounding box center [487, 51] width 34 height 34
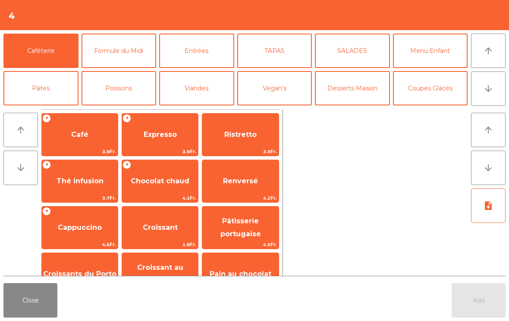
click at [191, 90] on button "Viandes" at bounding box center [196, 88] width 75 height 34
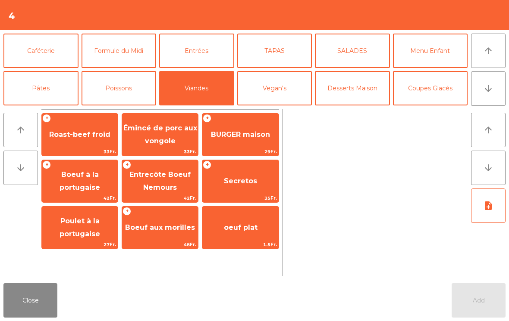
click at [258, 142] on span "BURGER maison" at bounding box center [240, 134] width 76 height 23
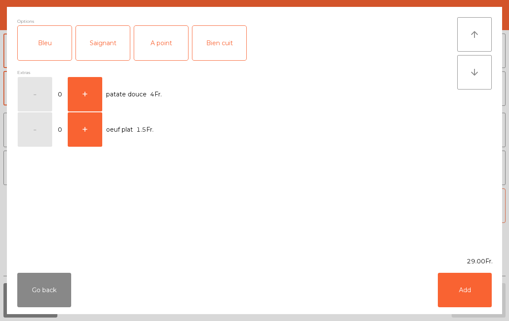
click at [55, 50] on div "Bleu" at bounding box center [45, 43] width 54 height 34
click at [471, 287] on button "Add" at bounding box center [464, 290] width 54 height 34
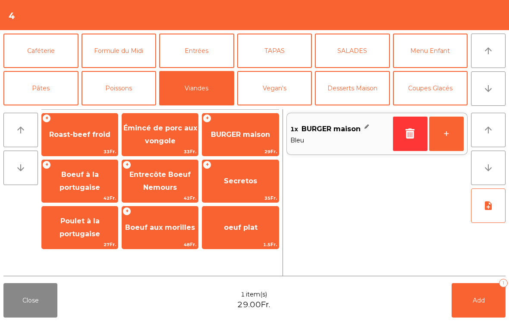
click at [95, 187] on span "Boeuf à la portugaise" at bounding box center [79, 181] width 41 height 21
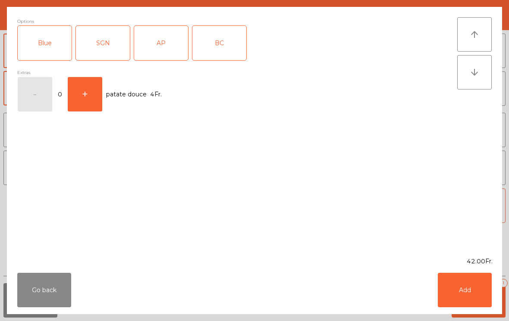
click at [110, 56] on div "SGN" at bounding box center [103, 43] width 54 height 34
click at [484, 290] on button "Add" at bounding box center [464, 290] width 54 height 34
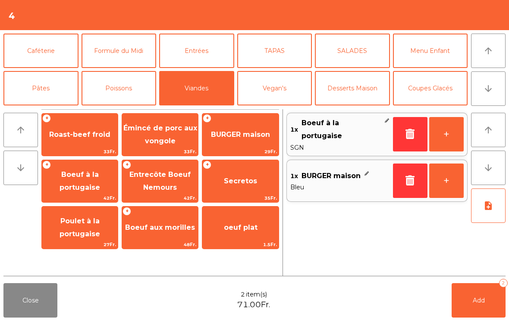
click at [432, 53] on button "Menu Enfant" at bounding box center [430, 51] width 75 height 34
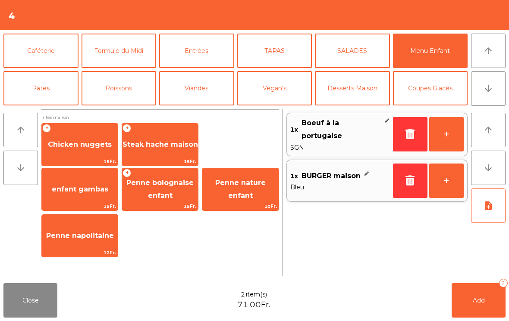
click at [83, 153] on span "Chicken nuggets" at bounding box center [80, 144] width 76 height 23
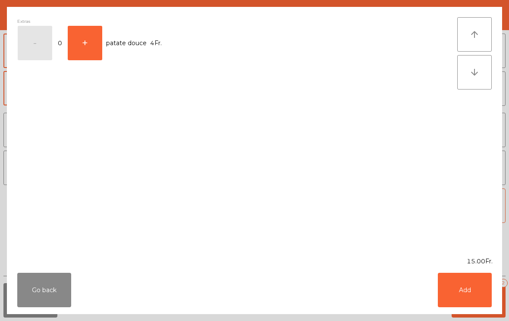
click at [470, 300] on button "Add" at bounding box center [464, 290] width 54 height 34
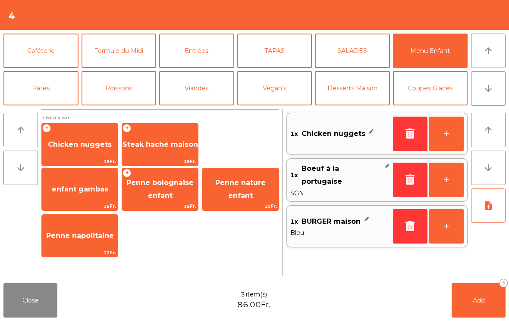
click at [488, 205] on icon "note_add" at bounding box center [488, 206] width 10 height 10
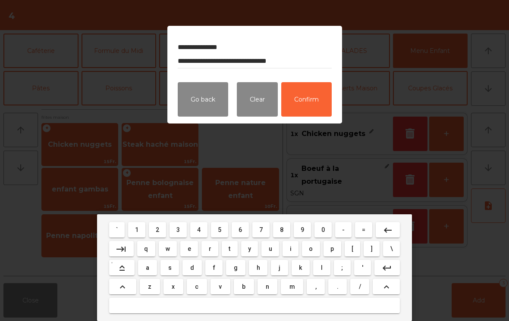
type textarea "**********"
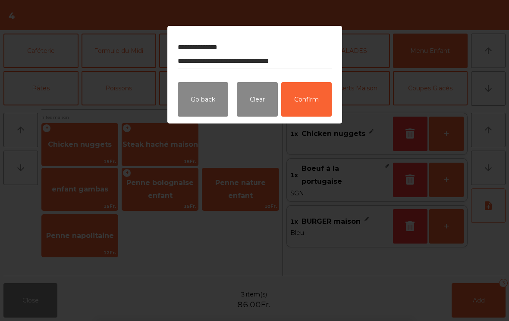
click at [313, 112] on button "Confirm" at bounding box center [306, 99] width 50 height 34
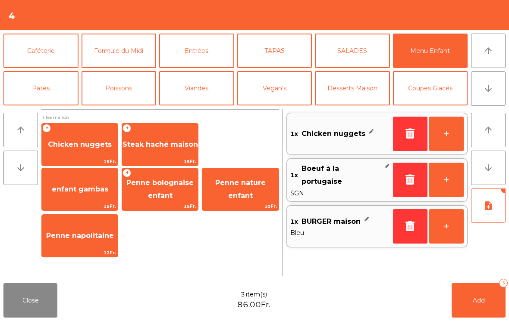
click at [465, 308] on button "Add 3" at bounding box center [478, 301] width 54 height 34
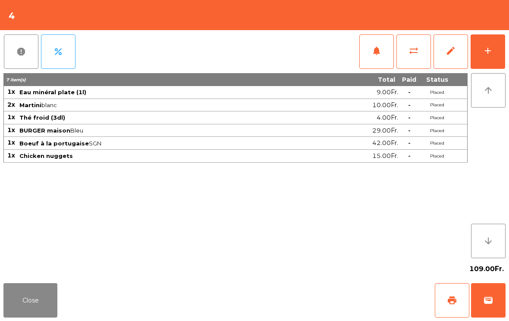
click at [504, 55] on button "add" at bounding box center [487, 51] width 34 height 34
click at [478, 58] on button "add" at bounding box center [487, 51] width 34 height 34
click at [480, 61] on button "add" at bounding box center [487, 51] width 34 height 34
click at [52, 307] on button "Close" at bounding box center [30, 301] width 54 height 34
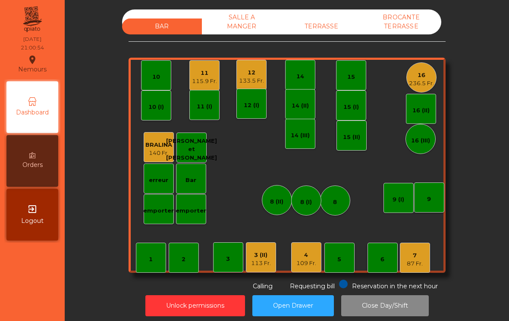
click at [203, 78] on div "115.9 Fr." at bounding box center [204, 81] width 25 height 9
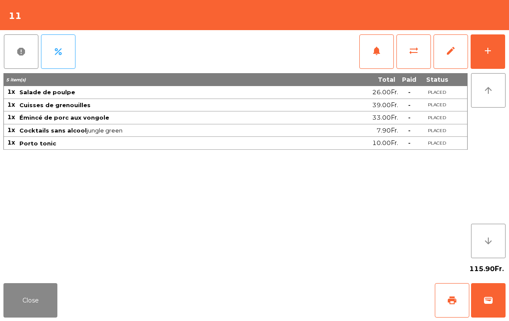
click at [366, 58] on button "notifications" at bounding box center [376, 51] width 34 height 34
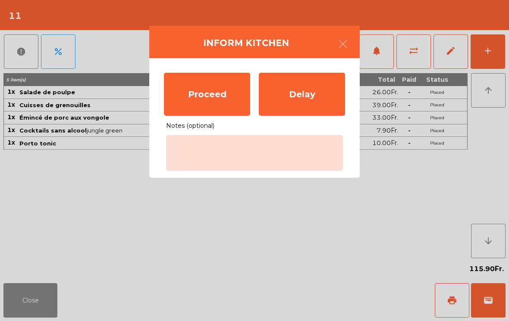
click at [201, 101] on div "Proceed" at bounding box center [207, 94] width 86 height 43
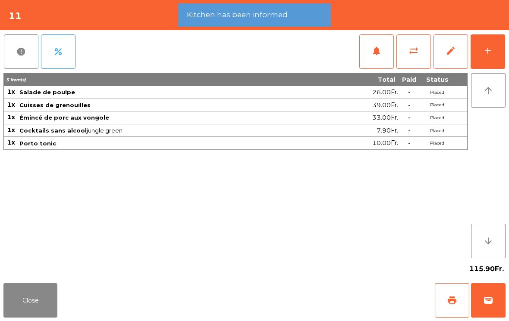
click at [36, 296] on button "Close" at bounding box center [30, 301] width 54 height 34
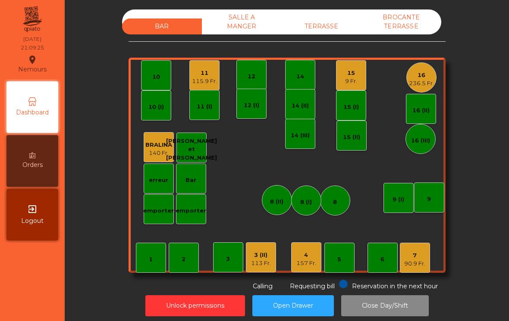
click at [399, 278] on div "BAR SALLE A MANGER TERRASSE BROCANTE TERRASSE 1 2 3 4 157 Fr. 5 6 7 90.9 Fr. 8 …" at bounding box center [286, 150] width 317 height 282
click at [418, 268] on div "7 90.9 Fr." at bounding box center [414, 258] width 30 height 30
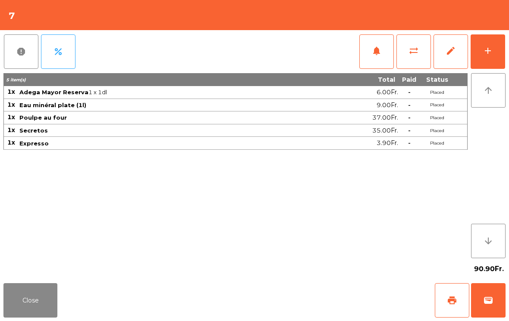
click at [495, 305] on button "wallet" at bounding box center [488, 301] width 34 height 34
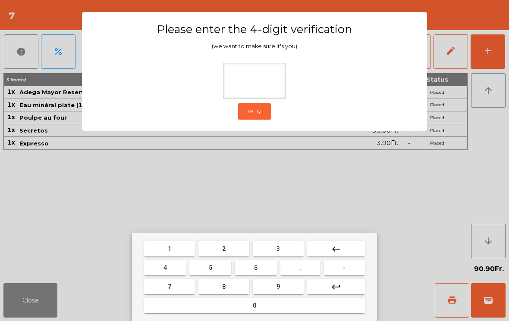
type input "*"
type input "****"
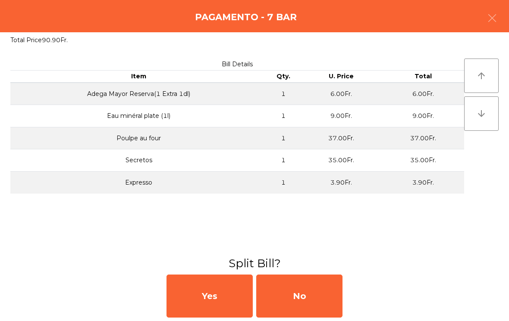
click at [350, 296] on div "Yes No" at bounding box center [254, 296] width 509 height 50
click at [349, 296] on div "Yes No" at bounding box center [254, 296] width 509 height 50
click at [323, 295] on div "No" at bounding box center [299, 296] width 86 height 43
click at [318, 288] on div "MB" at bounding box center [299, 296] width 86 height 43
click at [341, 276] on div "No" at bounding box center [299, 296] width 86 height 43
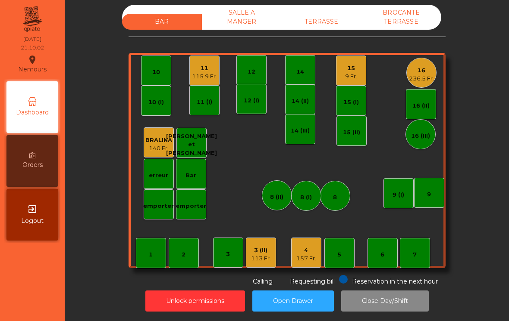
scroll to position [4, 0]
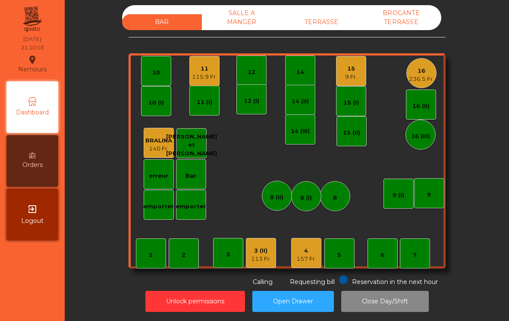
click at [269, 252] on div "3 (II)" at bounding box center [261, 251] width 20 height 9
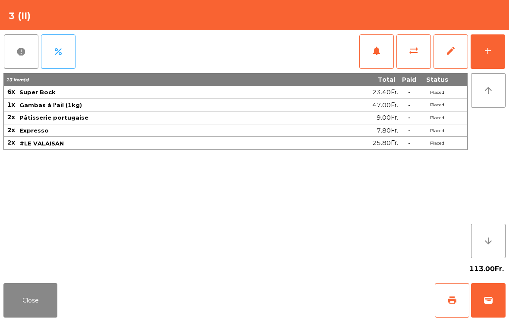
click at [492, 306] on button "wallet" at bounding box center [488, 301] width 34 height 34
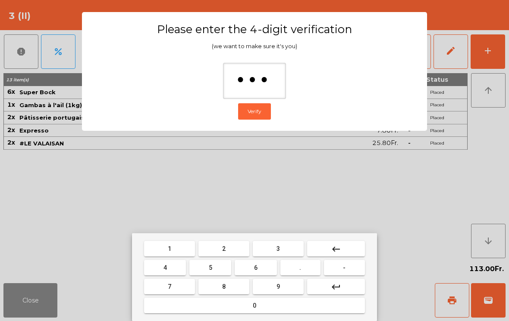
type input "****"
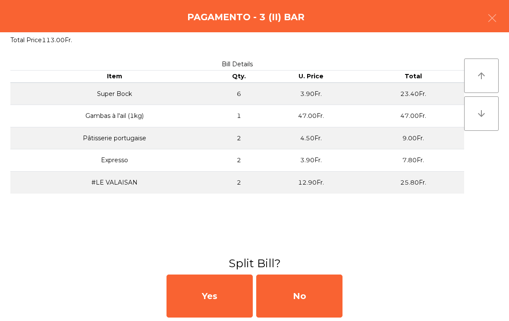
click at [309, 280] on div "No" at bounding box center [299, 296] width 86 height 43
click at [309, 294] on div "MB" at bounding box center [299, 296] width 86 height 43
click at [314, 305] on div "No" at bounding box center [299, 296] width 86 height 43
click at [315, 305] on div "No" at bounding box center [299, 296] width 86 height 43
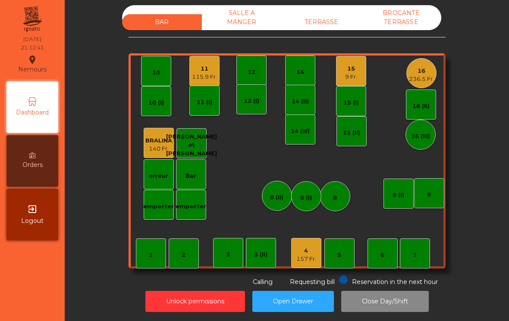
click at [423, 82] on div "236.5 Fr." at bounding box center [421, 79] width 25 height 9
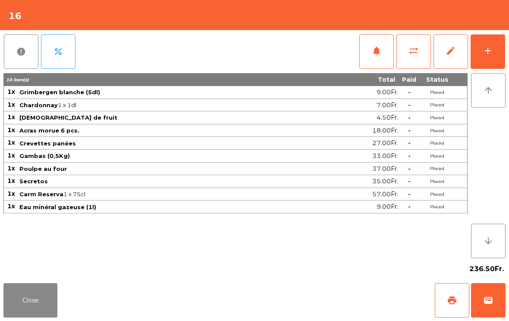
click at [480, 49] on button "add" at bounding box center [487, 51] width 34 height 34
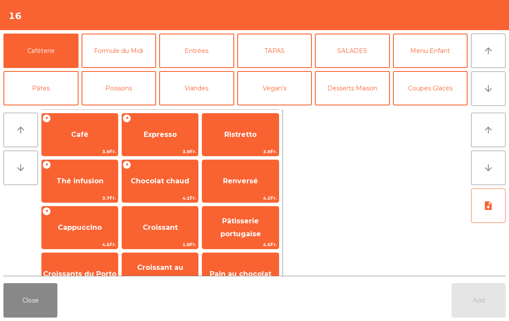
click at [370, 91] on button "Desserts Maison" at bounding box center [352, 88] width 75 height 34
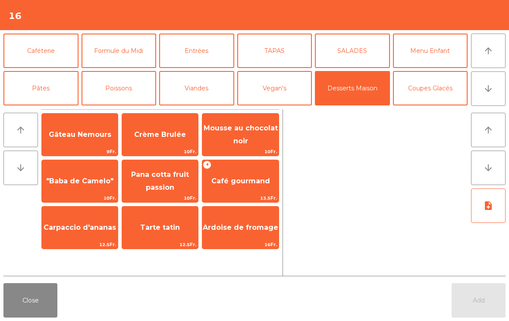
click at [258, 140] on span "Mousse au chocolat noir" at bounding box center [240, 135] width 76 height 37
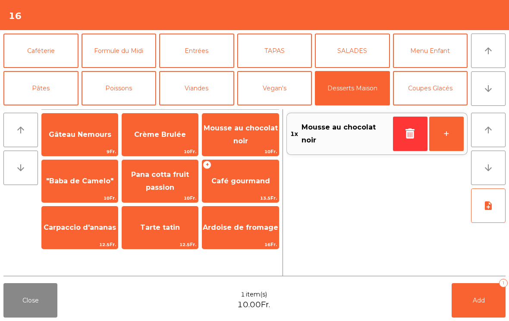
click at [446, 136] on button "+" at bounding box center [446, 134] width 34 height 34
click at [178, 185] on span "Pana cotta fruit passion" at bounding box center [160, 181] width 76 height 37
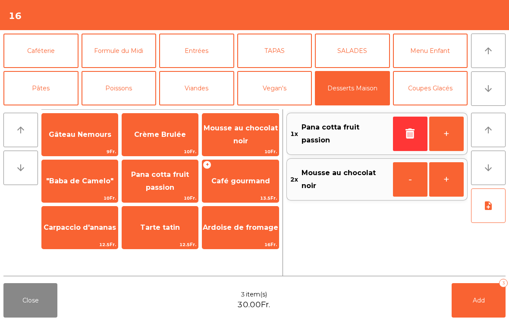
click at [491, 294] on button "Add 3" at bounding box center [478, 301] width 54 height 34
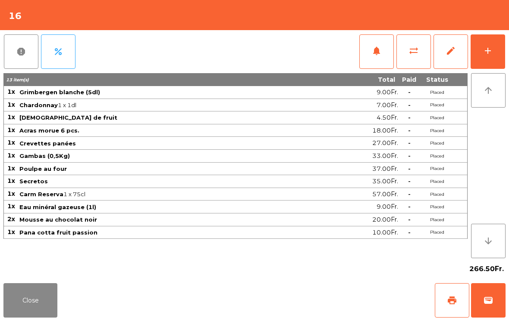
click at [22, 304] on button "Close" at bounding box center [30, 301] width 54 height 34
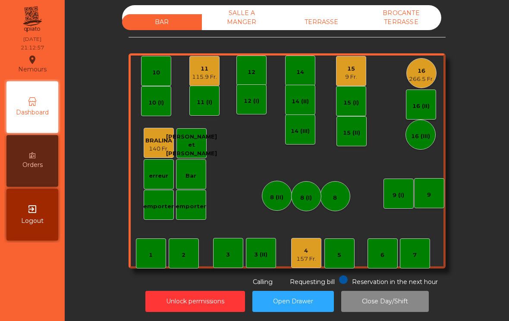
click at [353, 66] on div "15" at bounding box center [351, 69] width 12 height 9
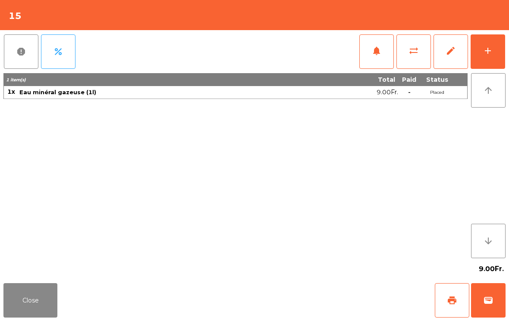
click at [491, 59] on button "add" at bounding box center [487, 51] width 34 height 34
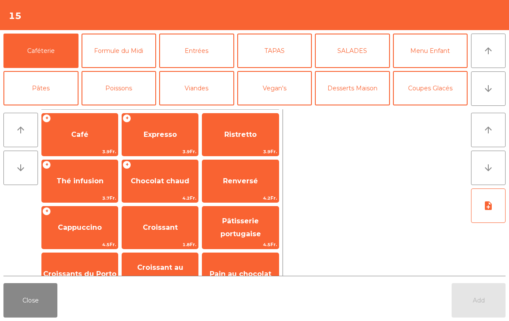
click at [124, 91] on button "Poissons" at bounding box center [118, 88] width 75 height 34
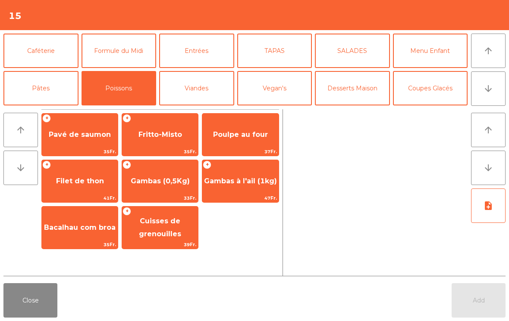
click at [244, 134] on span "Poulpe au four" at bounding box center [240, 135] width 55 height 8
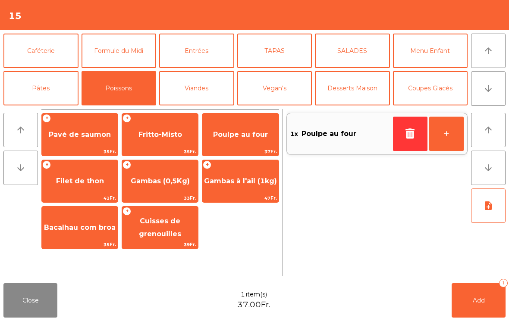
click at [243, 147] on div "Poulpe au four 37Fr." at bounding box center [240, 134] width 77 height 43
click at [255, 129] on span "Poulpe au four" at bounding box center [240, 134] width 76 height 23
click at [201, 95] on button "Viandes" at bounding box center [196, 88] width 75 height 34
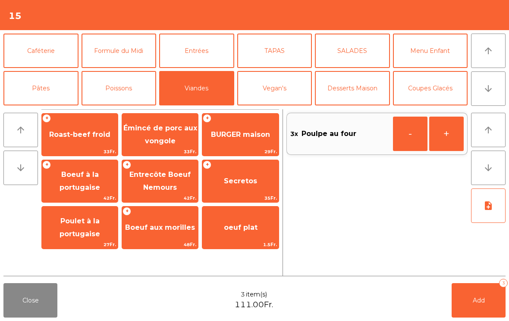
click at [234, 145] on span "BURGER maison" at bounding box center [240, 134] width 76 height 23
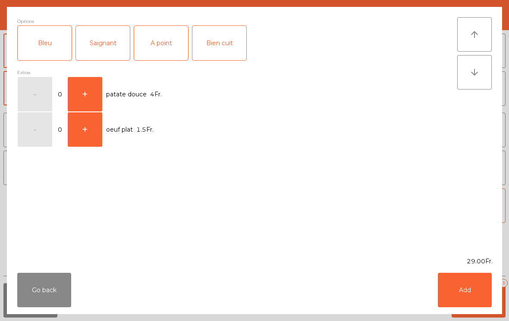
click at [173, 50] on div "A point" at bounding box center [161, 43] width 54 height 34
click at [468, 294] on button "Add" at bounding box center [464, 290] width 54 height 34
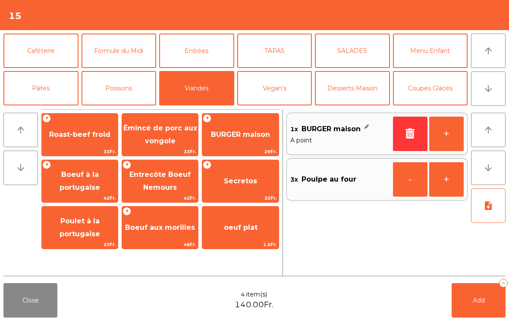
click at [113, 94] on button "Poissons" at bounding box center [118, 88] width 75 height 34
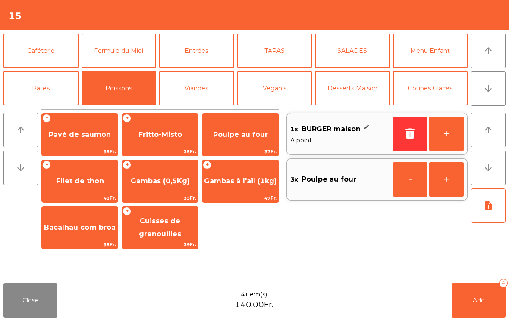
click at [78, 197] on span "41Fr." at bounding box center [80, 198] width 76 height 8
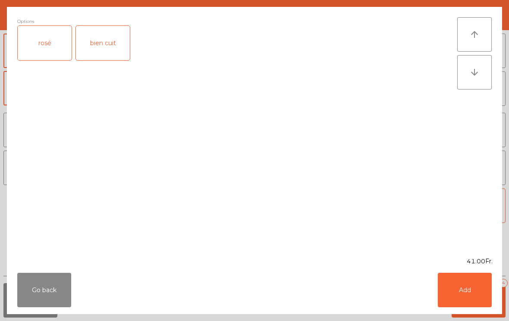
click at [47, 46] on div "rosé" at bounding box center [45, 43] width 54 height 34
click at [469, 296] on button "Add" at bounding box center [464, 290] width 54 height 34
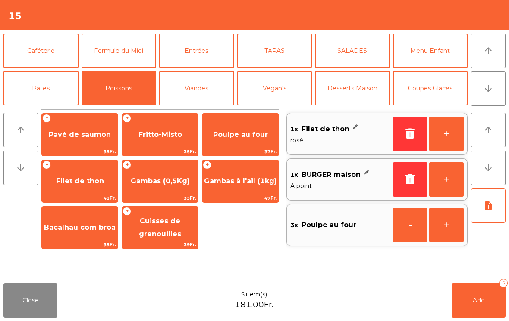
click at [490, 209] on icon "note_add" at bounding box center [488, 206] width 10 height 10
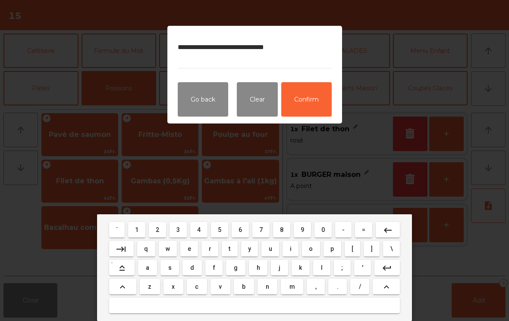
type textarea "**********"
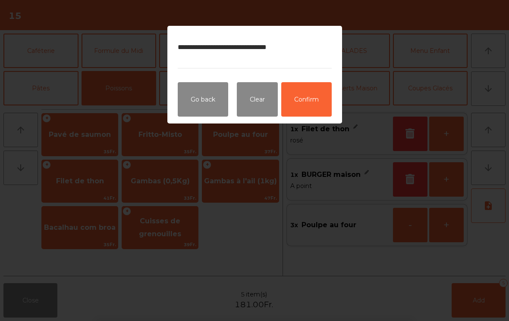
click at [314, 109] on button "Confirm" at bounding box center [306, 99] width 50 height 34
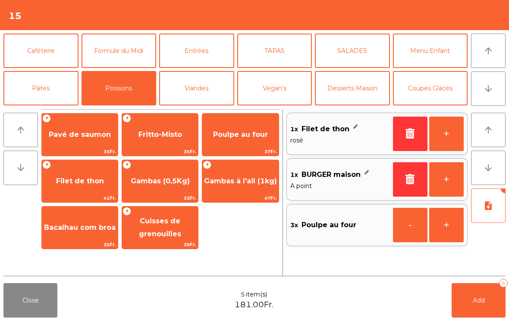
click at [491, 309] on button "Add 5" at bounding box center [478, 301] width 54 height 34
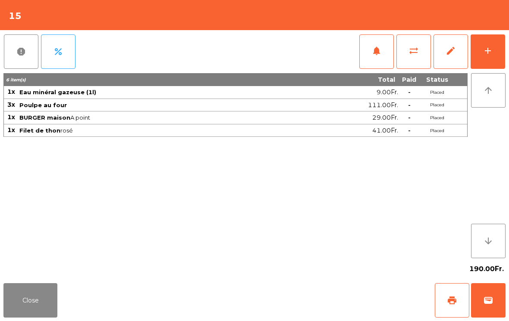
click at [38, 315] on button "Close" at bounding box center [30, 301] width 54 height 34
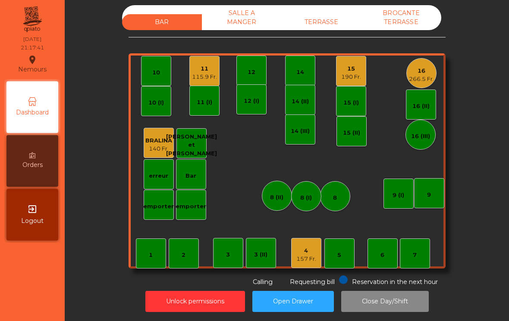
click at [346, 72] on div "15" at bounding box center [351, 69] width 20 height 9
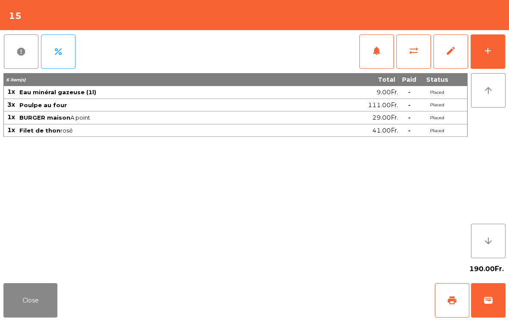
click at [489, 62] on button "add" at bounding box center [487, 51] width 34 height 34
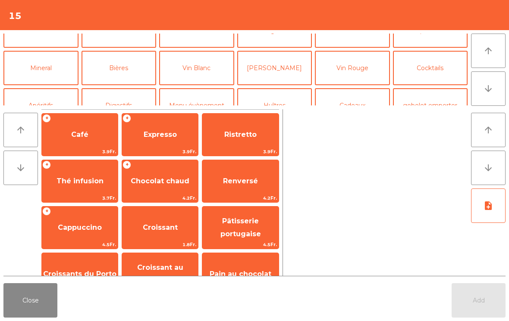
scroll to position [59, 0]
click at [341, 67] on button "Vin Rouge" at bounding box center [352, 67] width 75 height 34
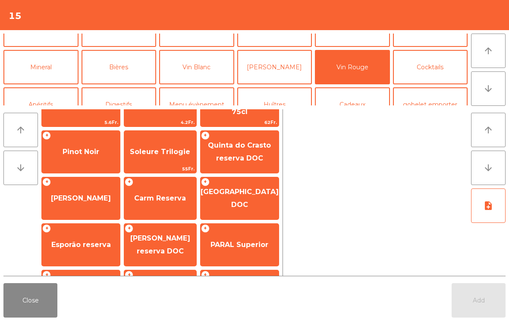
scroll to position [29, 0]
click at [162, 156] on span "Soleure Trilogie" at bounding box center [160, 152] width 60 height 8
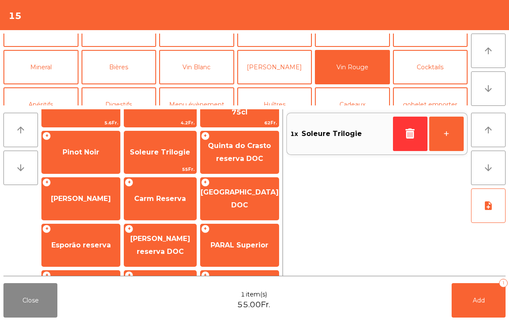
click at [499, 304] on button "Add 1" at bounding box center [478, 301] width 54 height 34
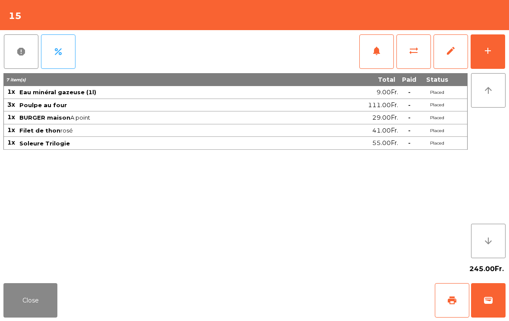
click at [25, 315] on button "Close" at bounding box center [30, 301] width 54 height 34
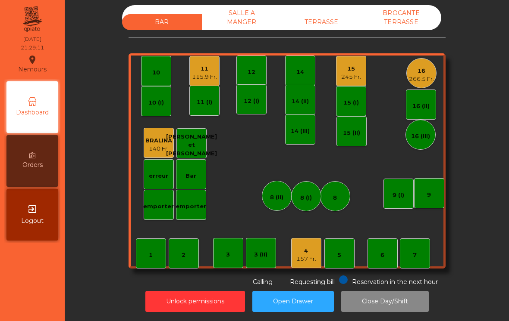
click at [423, 77] on div "266.5 Fr." at bounding box center [421, 79] width 25 height 9
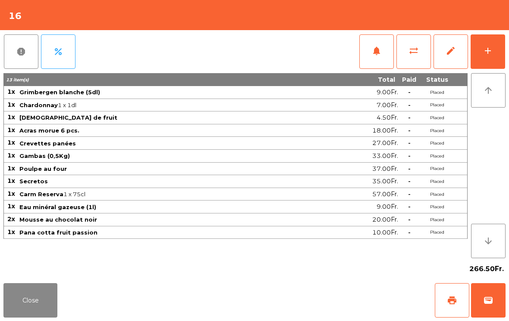
click at [477, 54] on button "add" at bounding box center [487, 51] width 34 height 34
click at [497, 60] on button "add" at bounding box center [487, 51] width 34 height 34
click at [490, 50] on div "add" at bounding box center [487, 51] width 10 height 10
click at [33, 303] on button "Close" at bounding box center [30, 301] width 54 height 34
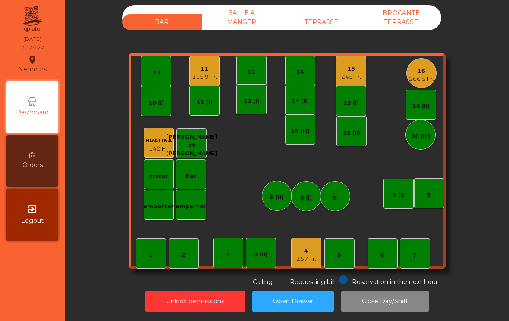
click at [421, 70] on div "16" at bounding box center [421, 71] width 25 height 9
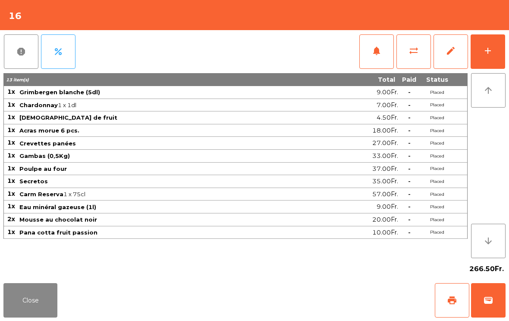
click at [489, 53] on div "add" at bounding box center [487, 51] width 10 height 10
click at [491, 58] on button "add" at bounding box center [487, 51] width 34 height 34
click at [5, 318] on button "Close" at bounding box center [30, 301] width 54 height 34
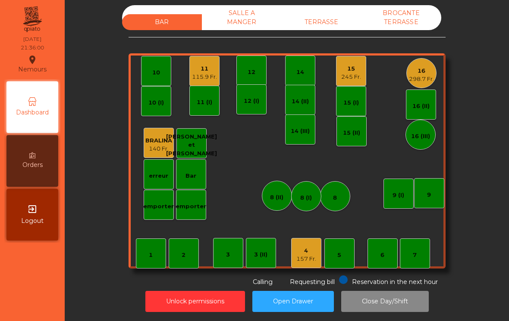
click at [211, 78] on div "115.9 Fr." at bounding box center [204, 77] width 25 height 9
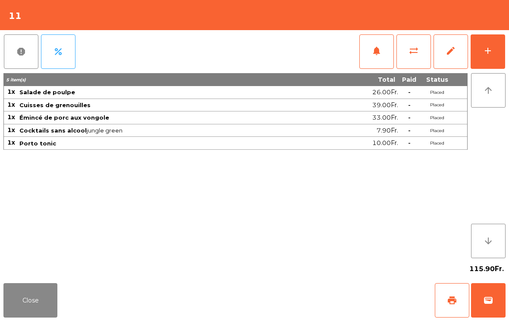
click at [450, 302] on span "print" at bounding box center [451, 301] width 10 height 10
click at [42, 318] on button "Close" at bounding box center [30, 301] width 54 height 34
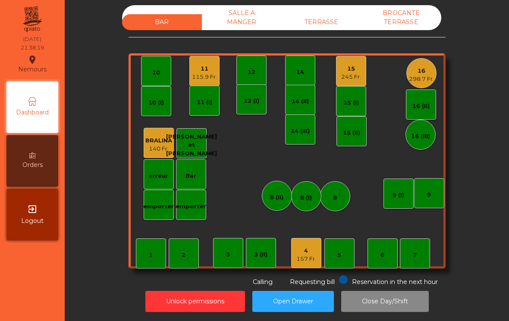
click at [198, 75] on div "115.9 Fr." at bounding box center [204, 77] width 25 height 9
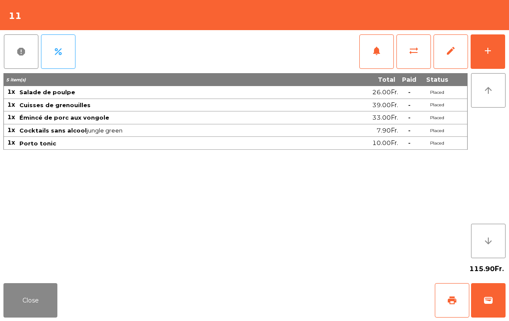
click at [30, 302] on button "Close" at bounding box center [30, 301] width 54 height 34
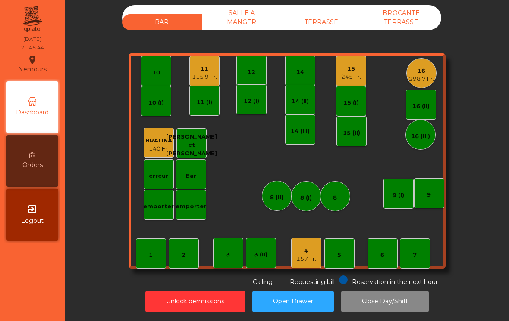
click at [416, 268] on div "7" at bounding box center [414, 254] width 30 height 30
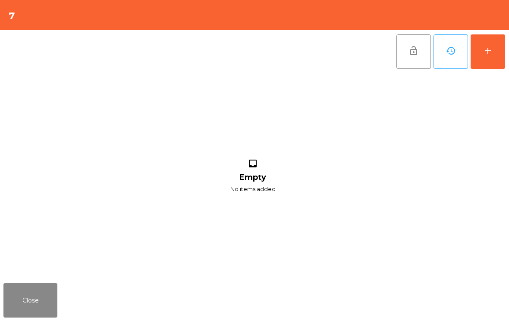
click at [484, 68] on button "add" at bounding box center [487, 51] width 34 height 34
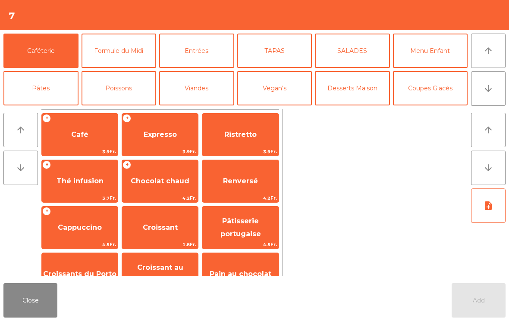
click at [490, 100] on button "arrow_downward" at bounding box center [488, 89] width 34 height 34
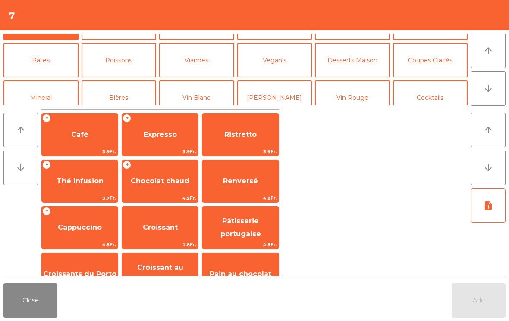
scroll to position [75, 0]
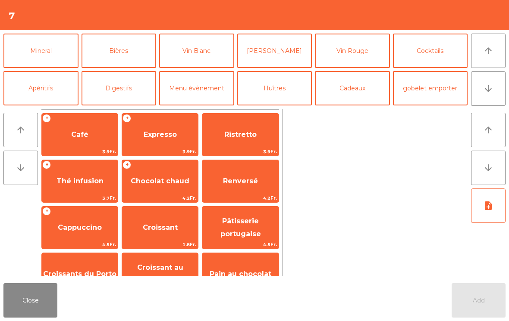
click at [121, 52] on button "Bières" at bounding box center [118, 51] width 75 height 34
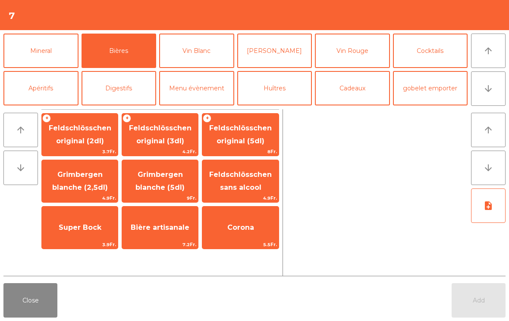
click at [164, 136] on span "Feldschlösschen original (3dl)" at bounding box center [160, 135] width 76 height 37
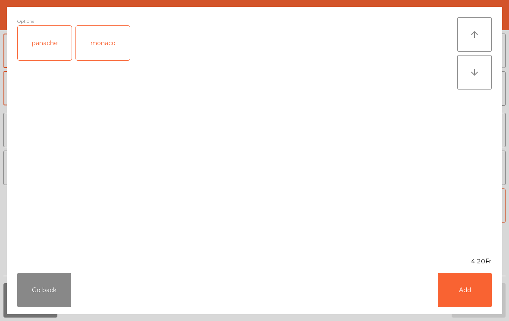
click at [471, 291] on button "Add" at bounding box center [464, 290] width 54 height 34
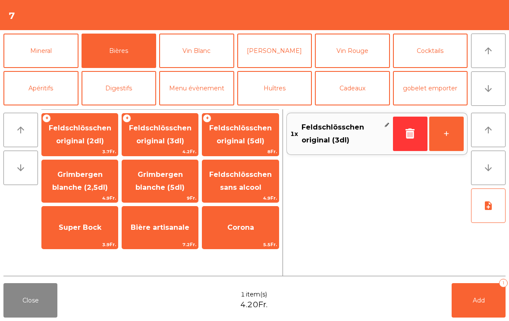
click at [450, 135] on button "+" at bounding box center [446, 134] width 34 height 34
click at [471, 303] on button "Add 2" at bounding box center [478, 301] width 54 height 34
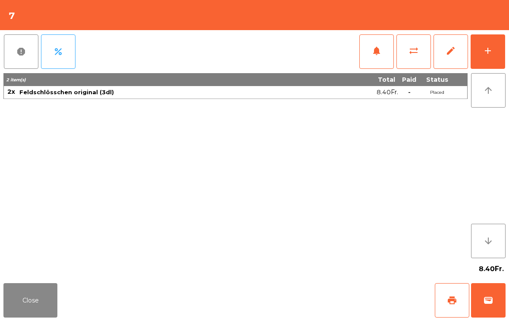
click at [487, 56] on button "add" at bounding box center [487, 51] width 34 height 34
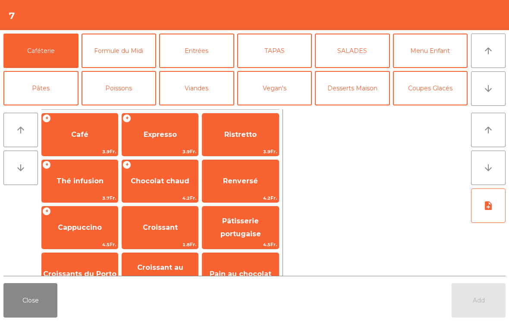
click at [492, 88] on icon "arrow_downward" at bounding box center [488, 89] width 10 height 10
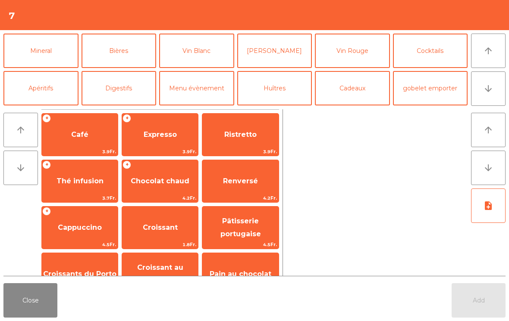
click at [36, 60] on button "Mineral" at bounding box center [40, 51] width 75 height 34
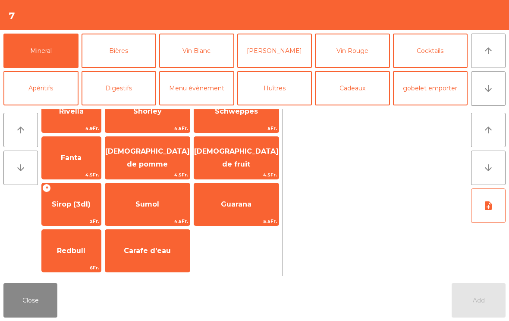
scroll to position [209, 0]
click at [88, 206] on span "Sirop (3dl)" at bounding box center [71, 204] width 39 height 8
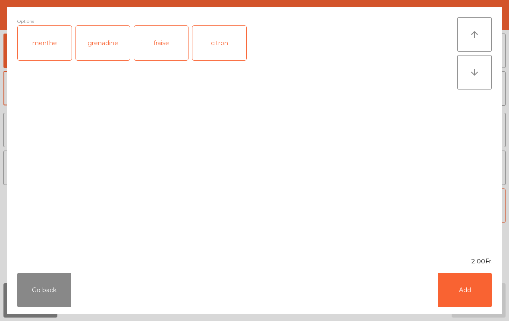
click at [459, 293] on button "Add" at bounding box center [464, 290] width 54 height 34
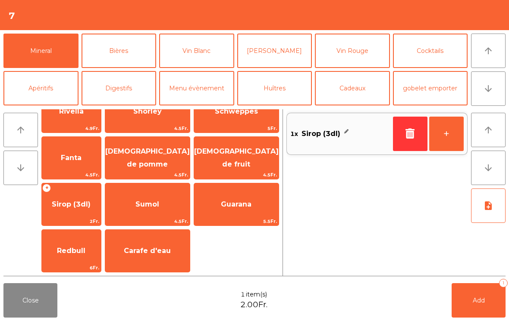
click at [479, 300] on span "Add" at bounding box center [478, 301] width 12 height 8
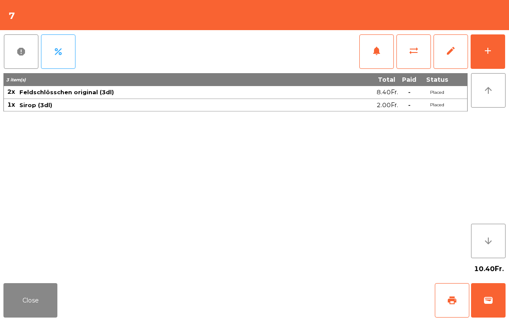
click at [22, 309] on button "Close" at bounding box center [30, 301] width 54 height 34
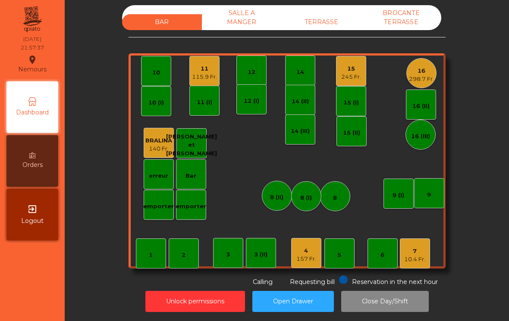
click at [341, 77] on div "245 Fr." at bounding box center [351, 77] width 20 height 9
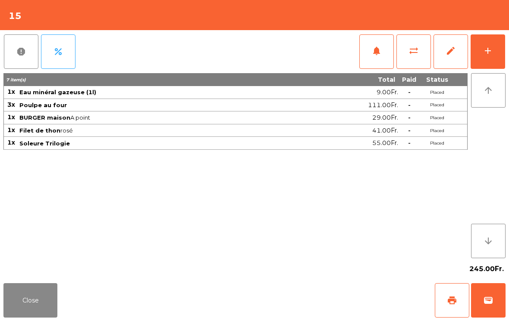
click at [507, 37] on div "report percent notifications sync_alt edit add 7 item(s) Total Paid Status 1x E…" at bounding box center [254, 155] width 509 height 250
click at [480, 58] on button "add" at bounding box center [487, 51] width 34 height 34
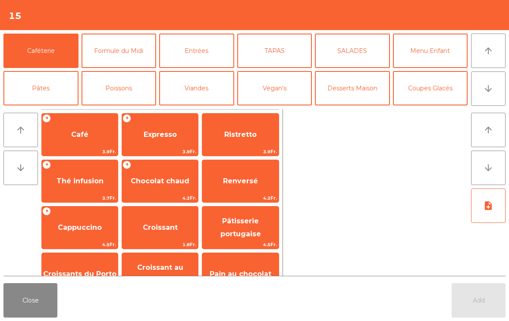
click at [161, 131] on span "Expresso" at bounding box center [160, 135] width 33 height 8
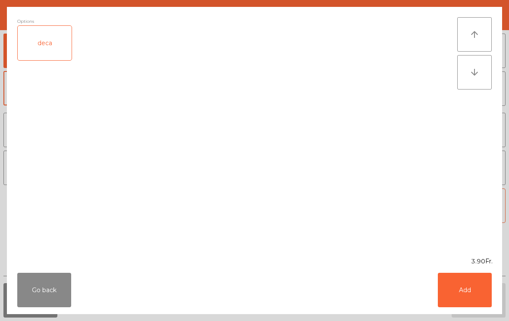
click at [463, 280] on button "Add" at bounding box center [464, 290] width 54 height 34
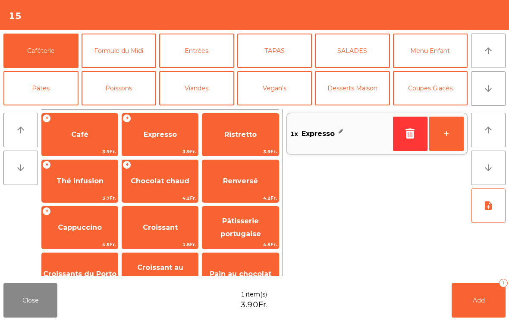
click at [473, 298] on span "Add" at bounding box center [478, 301] width 12 height 8
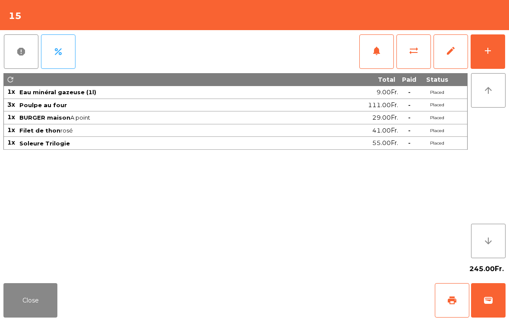
click at [8, 298] on button "Close" at bounding box center [30, 301] width 54 height 34
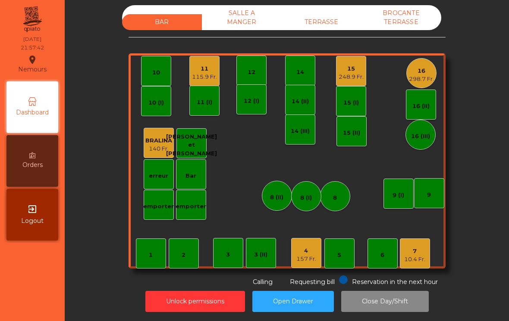
click at [195, 70] on div "11" at bounding box center [204, 69] width 25 height 9
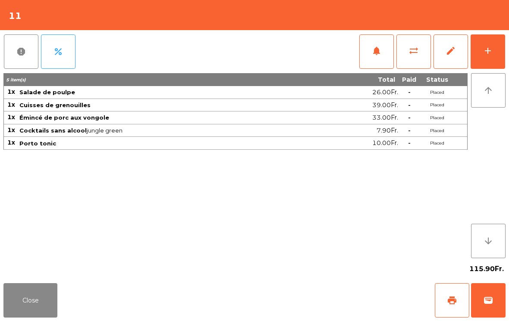
click at [487, 304] on span "wallet" at bounding box center [488, 301] width 10 height 10
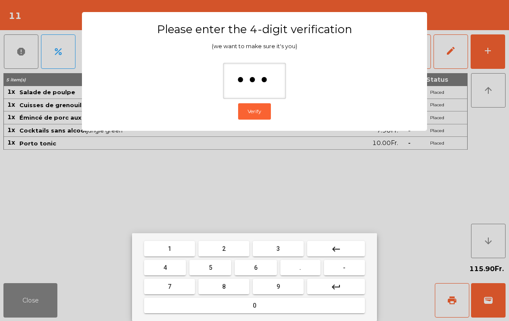
type input "****"
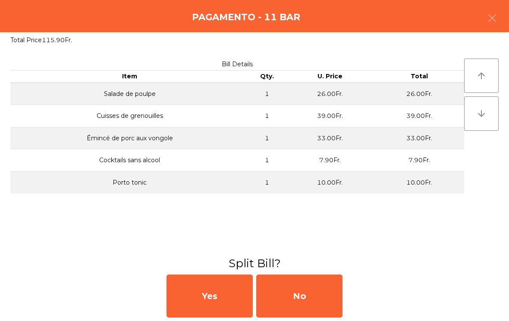
click at [350, 298] on div "Yes No" at bounding box center [254, 296] width 509 height 50
click at [325, 299] on div "No" at bounding box center [299, 296] width 86 height 43
click at [322, 297] on div "MB" at bounding box center [299, 296] width 86 height 43
click at [316, 295] on div "No" at bounding box center [299, 296] width 86 height 43
click at [312, 294] on div "No" at bounding box center [299, 296] width 86 height 43
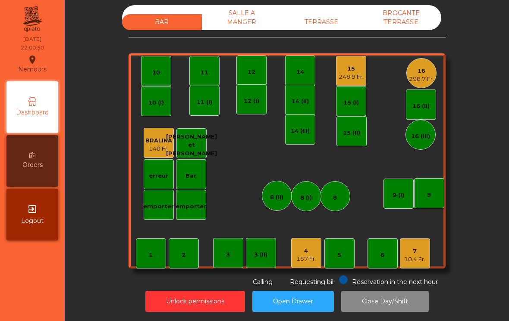
click at [306, 229] on div "1 2 3 4 157 Fr. 5 6 7 10.4 Fr. 8 9 10 11 12 14 15 248.9 Fr. 16 298.7 Fr. Bar 3 …" at bounding box center [286, 160] width 317 height 215
click at [303, 256] on div "157 Fr." at bounding box center [306, 259] width 20 height 9
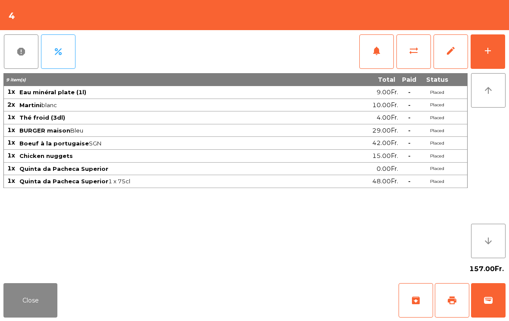
click at [18, 314] on button "Close" at bounding box center [30, 301] width 54 height 34
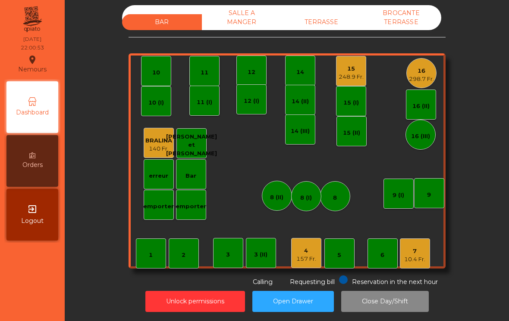
click at [253, 254] on div "3 (II)" at bounding box center [261, 253] width 30 height 30
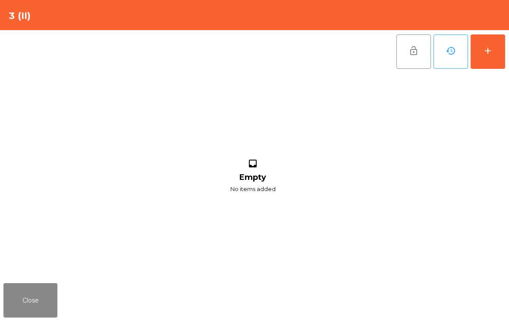
click at [502, 60] on button "add" at bounding box center [487, 51] width 34 height 34
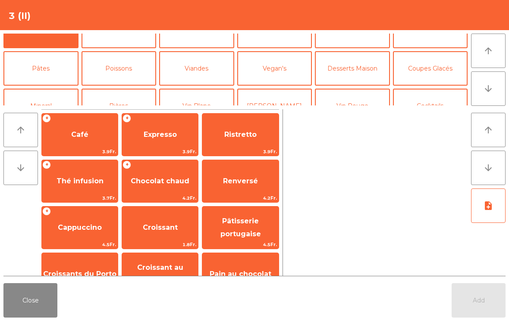
scroll to position [19, 0]
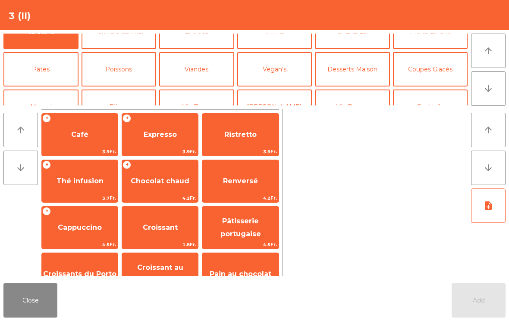
click at [424, 71] on button "Coupes Glacés" at bounding box center [430, 69] width 75 height 34
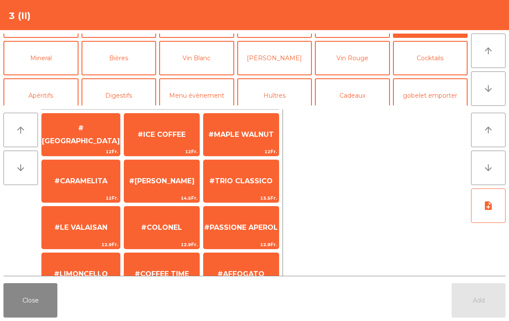
scroll to position [75, 0]
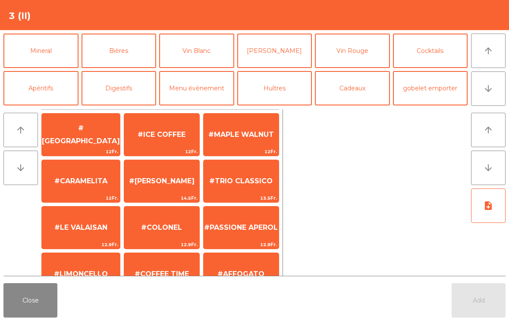
click at [442, 50] on button "Cocktails" at bounding box center [430, 51] width 75 height 34
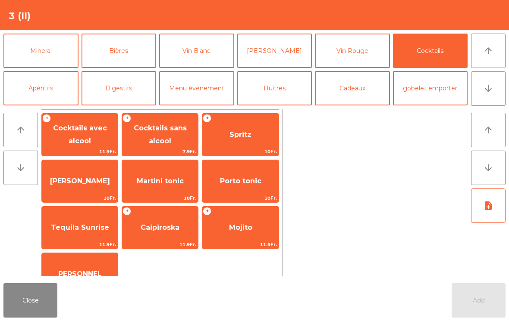
click at [237, 235] on span "Mojito" at bounding box center [240, 227] width 76 height 23
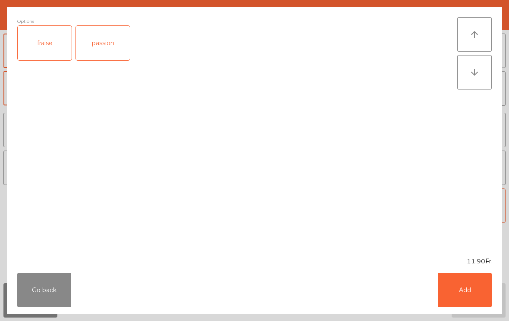
click at [474, 294] on button "Add" at bounding box center [464, 290] width 54 height 34
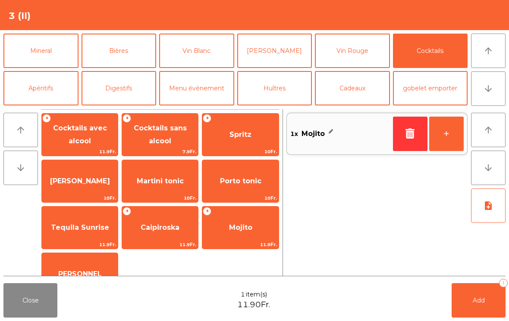
click at [256, 137] on span "Spritz" at bounding box center [240, 134] width 76 height 23
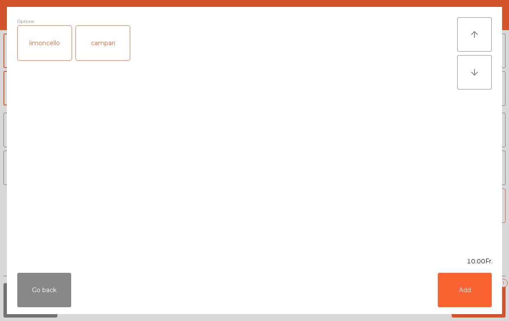
click at [479, 299] on button "Add" at bounding box center [464, 290] width 54 height 34
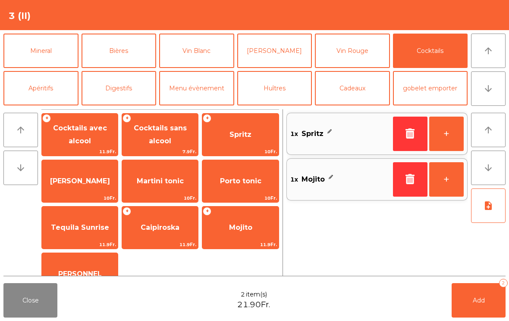
click at [490, 303] on button "Add 2" at bounding box center [478, 301] width 54 height 34
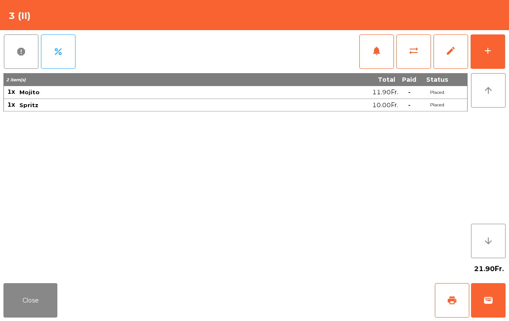
click at [483, 298] on span "wallet" at bounding box center [488, 301] width 10 height 10
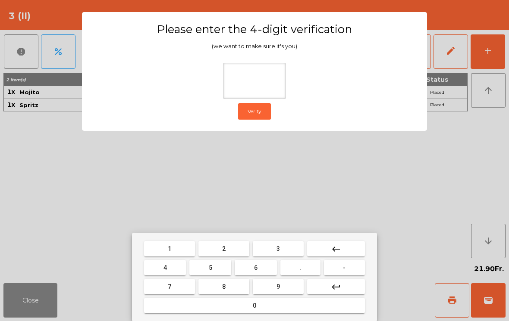
type input "*"
type input "****"
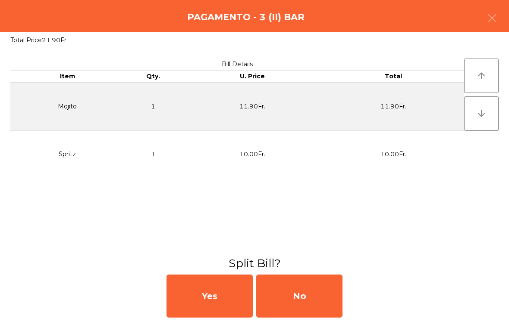
click at [317, 295] on div "No" at bounding box center [299, 296] width 86 height 43
click at [320, 298] on div "MB" at bounding box center [299, 296] width 86 height 43
click at [321, 303] on div "No" at bounding box center [299, 296] width 86 height 43
click at [477, 24] on div "BAR SALLE A MANGER TERRASSE BROCANTE TERRASSE 1 2 3 4 157 Fr. 5 6 7 10.4 Fr. 8 …" at bounding box center [286, 146] width 421 height 282
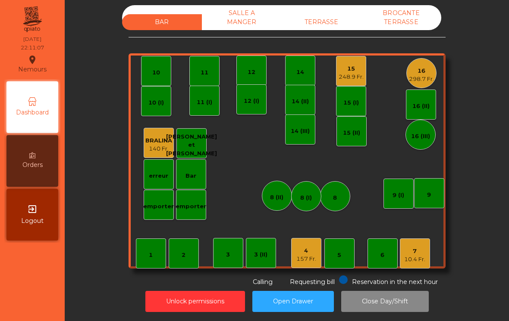
click at [311, 257] on div "4 157 Fr." at bounding box center [306, 253] width 30 height 30
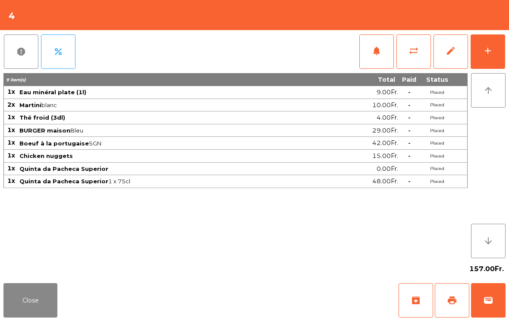
click at [411, 56] on span "sync_alt" at bounding box center [413, 51] width 10 height 10
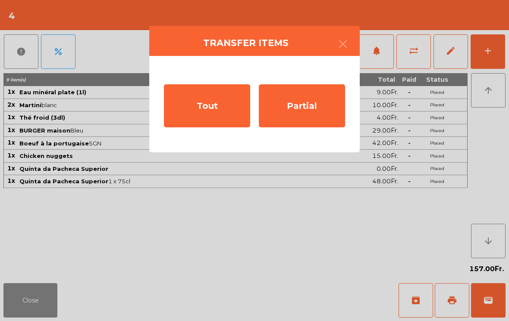
click at [322, 112] on div "Partial" at bounding box center [302, 105] width 86 height 43
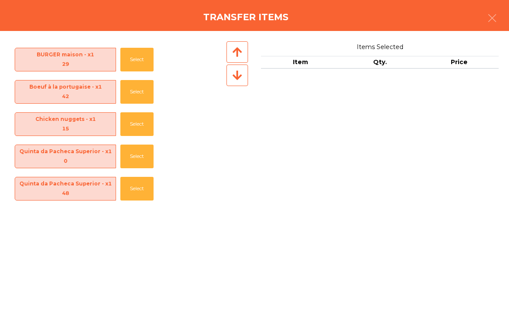
click at [137, 160] on button "Select" at bounding box center [136, 157] width 33 height 24
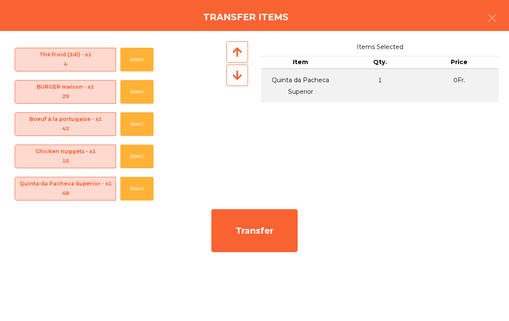
click at [282, 237] on div "Transfer" at bounding box center [254, 230] width 86 height 43
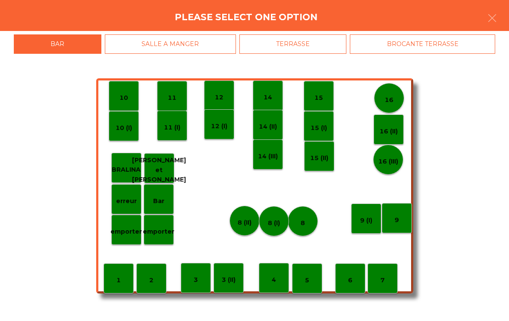
click at [137, 209] on div "erreur" at bounding box center [126, 199] width 30 height 30
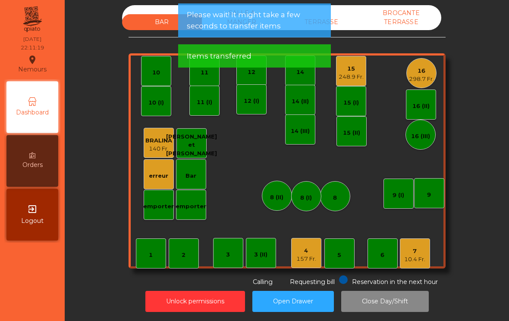
click at [163, 181] on div "erreur" at bounding box center [159, 174] width 30 height 30
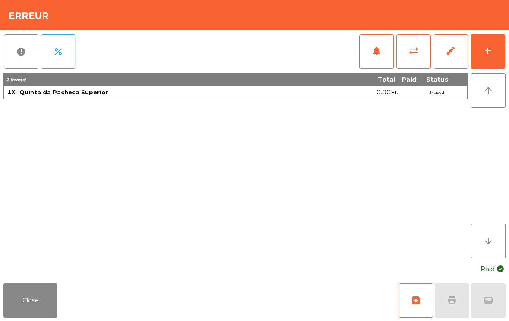
click at [50, 309] on button "Close" at bounding box center [30, 301] width 54 height 34
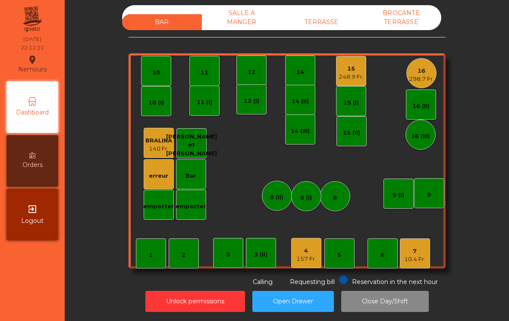
click at [312, 255] on div "157 Fr." at bounding box center [306, 259] width 20 height 9
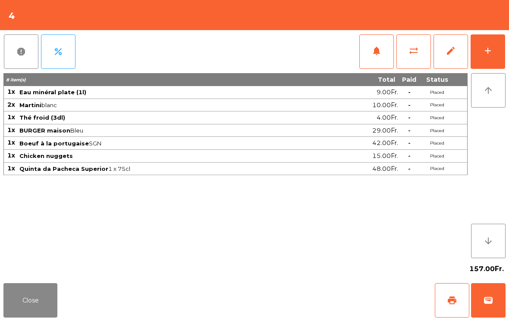
click at [38, 307] on button "Close" at bounding box center [30, 301] width 54 height 34
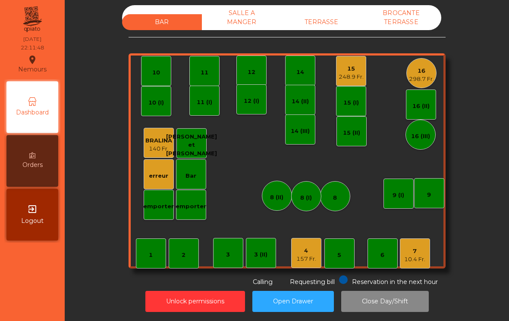
click at [423, 256] on div "10.4 Fr." at bounding box center [414, 260] width 21 height 9
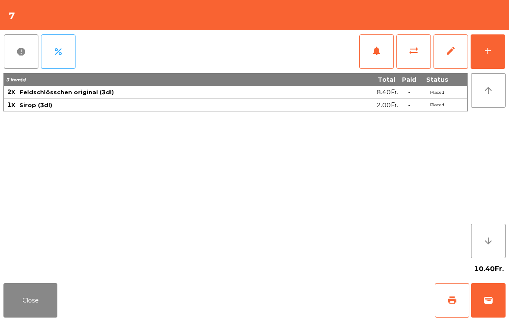
click at [498, 309] on button "wallet" at bounding box center [488, 301] width 34 height 34
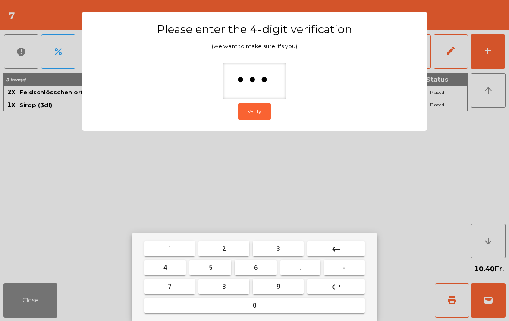
type input "****"
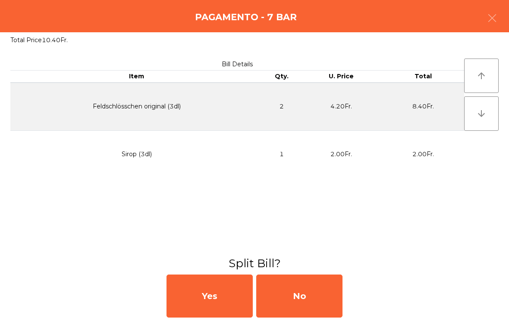
click at [302, 302] on div "No" at bounding box center [299, 296] width 86 height 43
click at [292, 298] on div "MB" at bounding box center [299, 296] width 86 height 43
click at [285, 294] on div "No" at bounding box center [299, 296] width 86 height 43
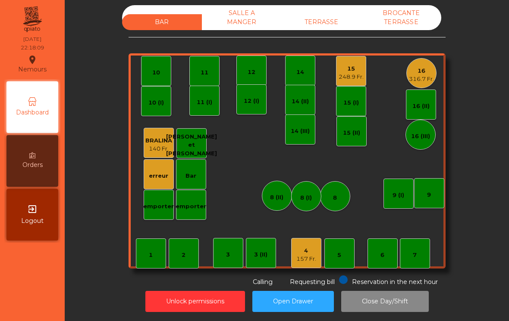
click at [304, 258] on div "4 157 Fr." at bounding box center [306, 253] width 30 height 30
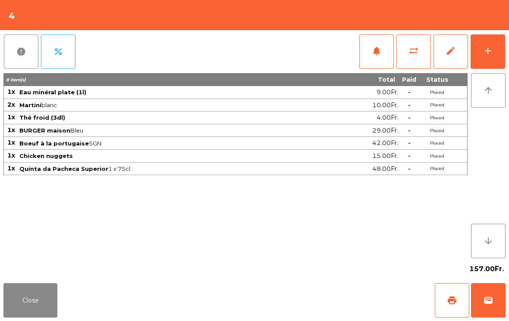
click at [494, 50] on button "add" at bounding box center [487, 51] width 34 height 34
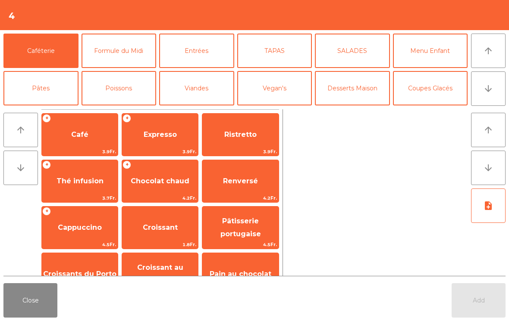
click at [167, 144] on span "Expresso" at bounding box center [160, 134] width 76 height 23
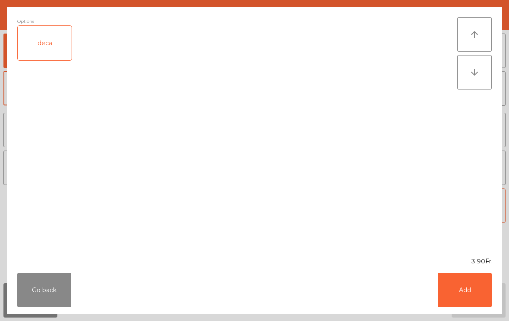
click at [467, 278] on button "Add" at bounding box center [464, 290] width 54 height 34
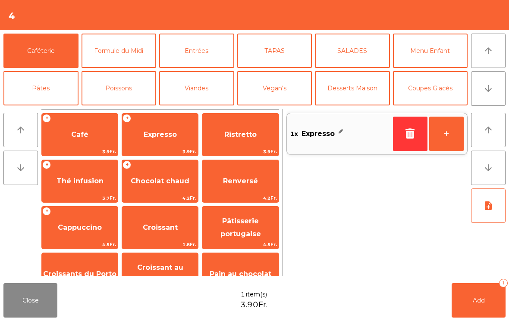
click at [467, 278] on div "arrow_upward arrow_downward + Café 3.9Fr. + Expresso 3.9Fr. Ristretto 3.9Fr. + …" at bounding box center [254, 193] width 509 height 174
click at [474, 301] on span "Add" at bounding box center [478, 301] width 12 height 8
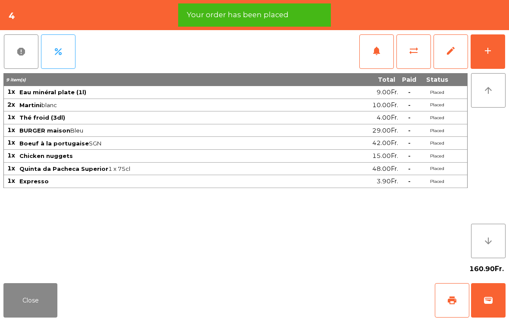
click at [56, 307] on button "Close" at bounding box center [30, 301] width 54 height 34
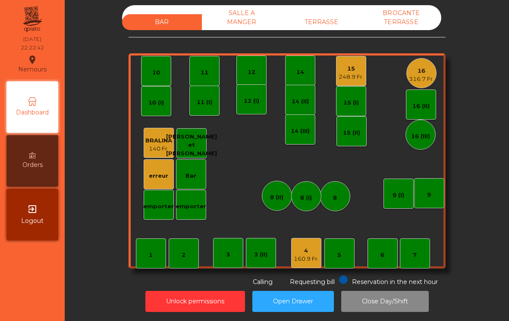
click at [349, 78] on div "15 248.9 Fr." at bounding box center [351, 71] width 30 height 30
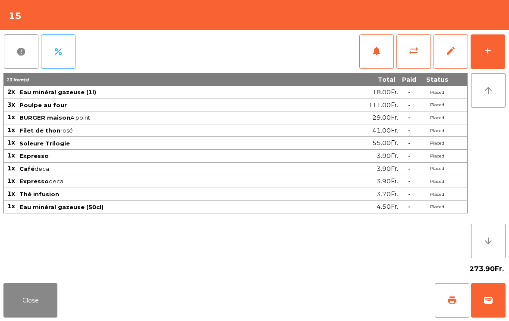
click at [64, 313] on div "Close print wallet" at bounding box center [254, 300] width 509 height 41
click at [11, 318] on button "Close" at bounding box center [30, 301] width 54 height 34
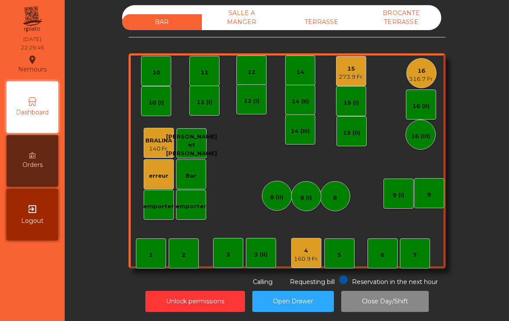
click at [347, 73] on div "273.9 Fr." at bounding box center [350, 77] width 25 height 9
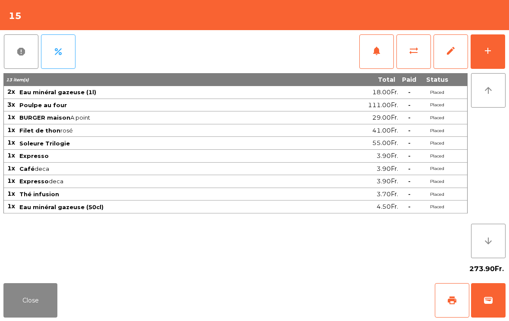
click at [483, 38] on button "add" at bounding box center [487, 51] width 34 height 34
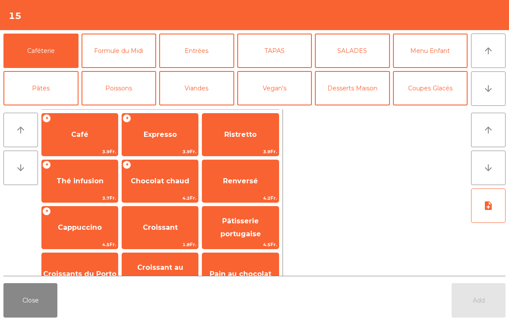
click at [90, 140] on span "Café" at bounding box center [80, 134] width 76 height 23
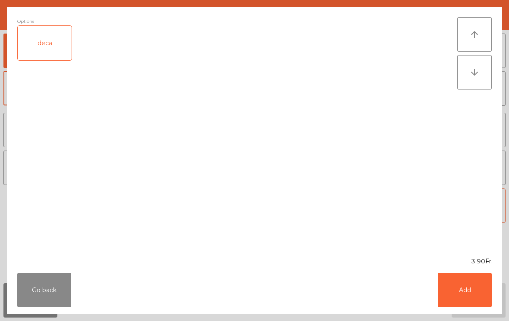
click at [469, 288] on button "Add" at bounding box center [464, 290] width 54 height 34
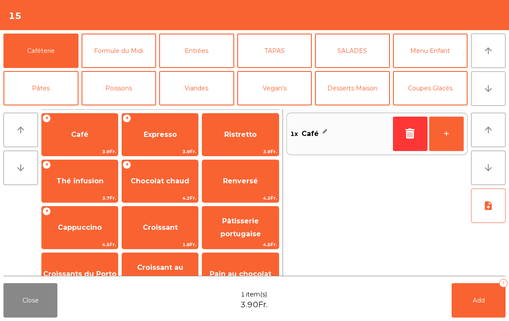
click at [478, 302] on span "Add" at bounding box center [478, 301] width 12 height 8
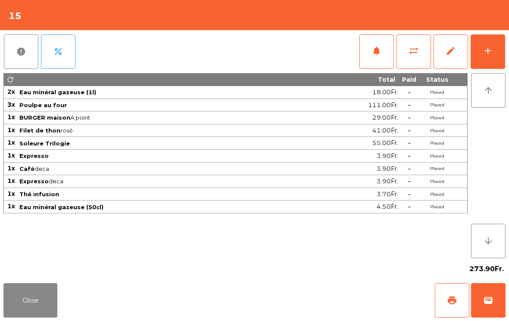
click at [41, 289] on button "Close" at bounding box center [30, 301] width 54 height 34
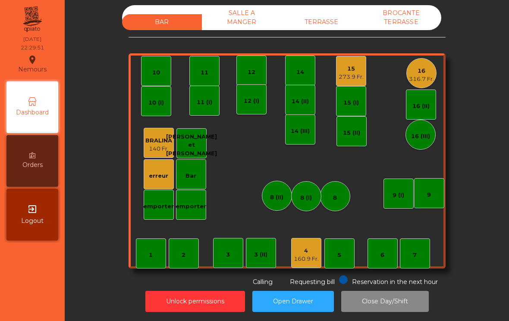
click at [341, 243] on div "5" at bounding box center [339, 254] width 30 height 30
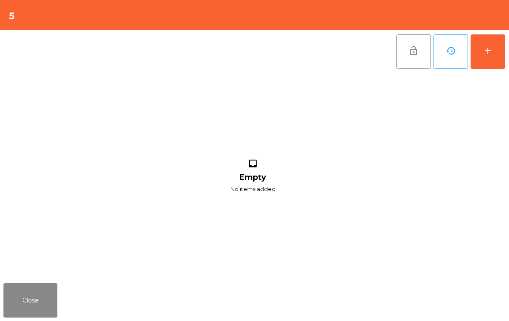
click at [492, 44] on button "add" at bounding box center [487, 51] width 34 height 34
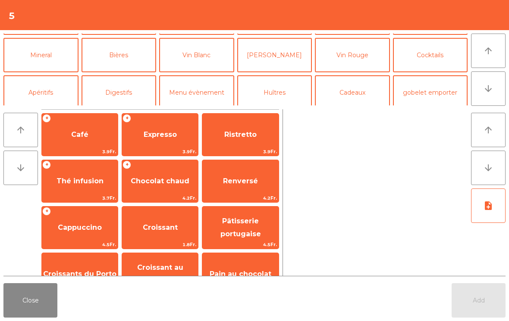
scroll to position [84, 0]
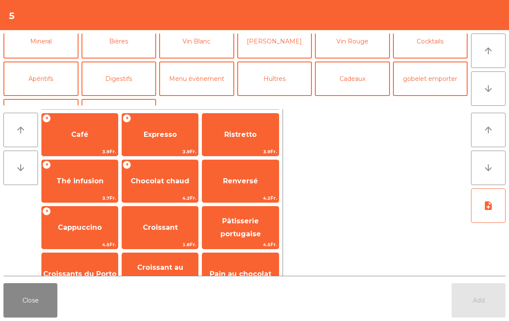
click at [132, 75] on button "Digestifs" at bounding box center [118, 79] width 75 height 34
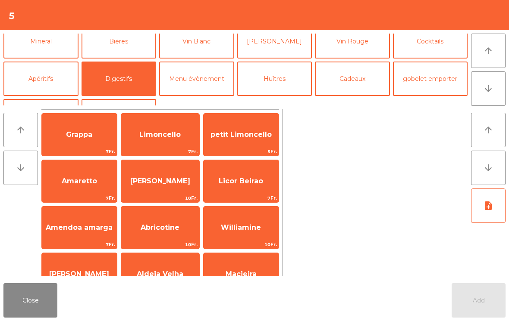
click at [150, 136] on span "Limoncello" at bounding box center [159, 135] width 41 height 8
click at [150, 135] on span "Limoncello" at bounding box center [159, 135] width 41 height 8
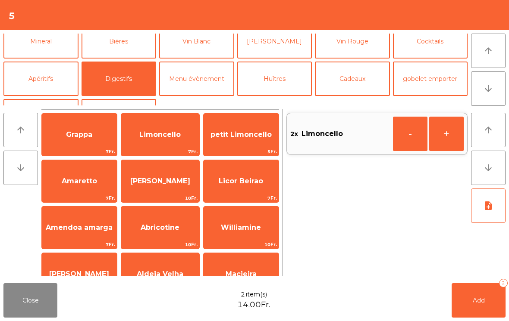
click at [165, 143] on span "Limoncello" at bounding box center [160, 134] width 78 height 23
click at [154, 145] on span "Limoncello" at bounding box center [160, 134] width 78 height 23
click at [500, 308] on button "Add 4" at bounding box center [478, 301] width 54 height 34
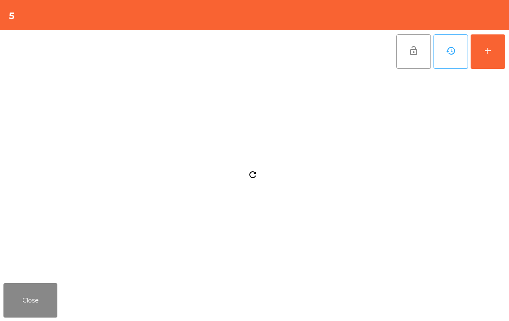
click at [44, 314] on button "Close" at bounding box center [30, 301] width 54 height 34
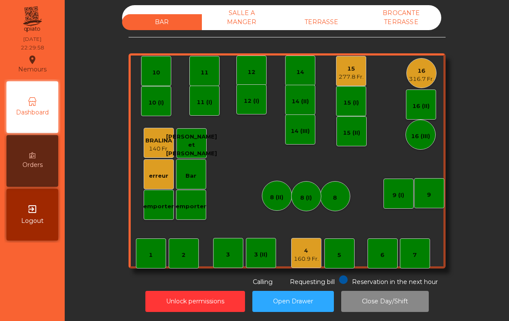
click at [309, 255] on div "160.9 Fr." at bounding box center [305, 259] width 25 height 9
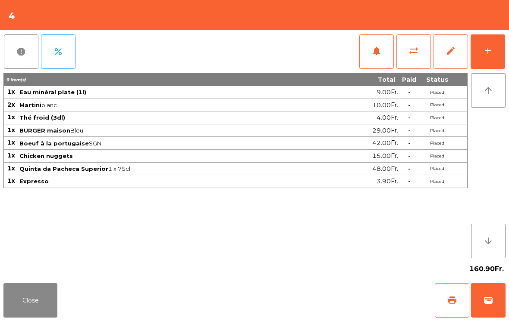
click at [491, 307] on button "wallet" at bounding box center [488, 301] width 34 height 34
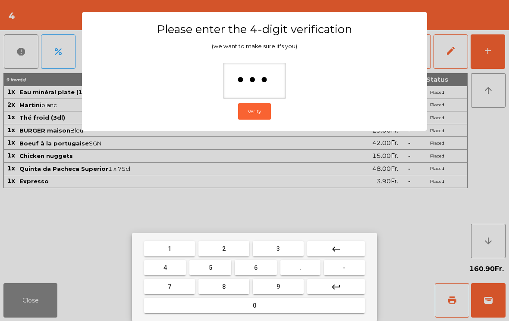
type input "****"
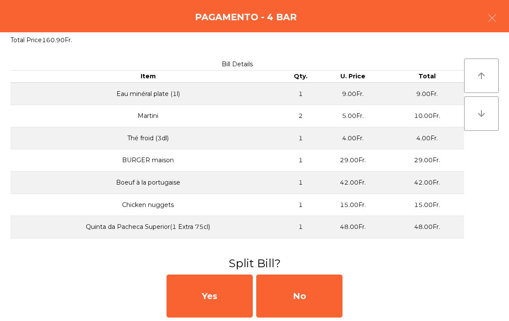
click at [313, 290] on div "No" at bounding box center [299, 296] width 86 height 43
click at [299, 296] on div "MB" at bounding box center [299, 296] width 86 height 43
click at [299, 294] on div "No" at bounding box center [299, 296] width 86 height 43
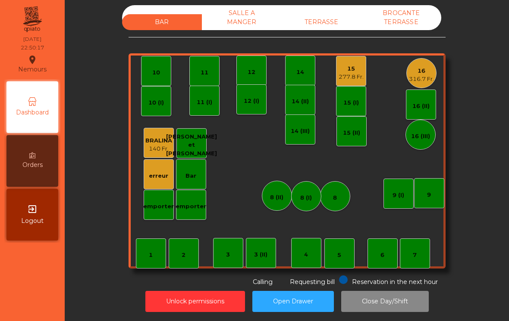
click at [352, 65] on div "15" at bounding box center [350, 69] width 25 height 9
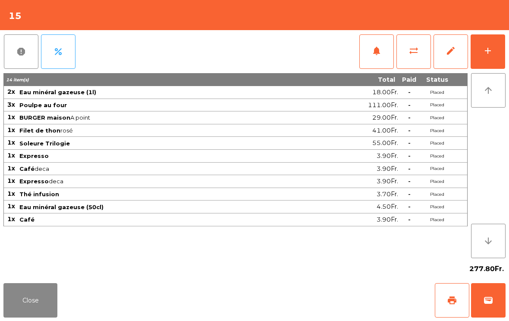
click at [479, 317] on button "wallet" at bounding box center [488, 301] width 34 height 34
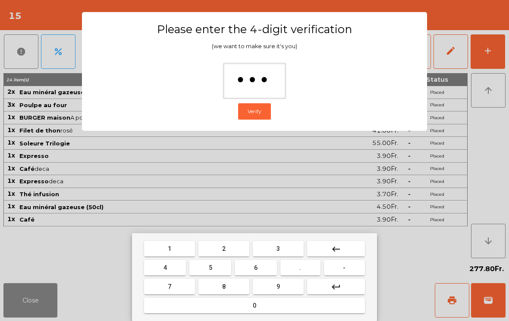
type input "****"
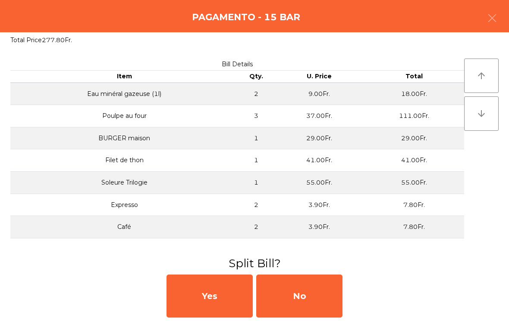
click at [307, 292] on div "No" at bounding box center [299, 296] width 86 height 43
click at [307, 300] on div "MB" at bounding box center [299, 296] width 86 height 43
click at [321, 297] on div "No" at bounding box center [299, 296] width 86 height 43
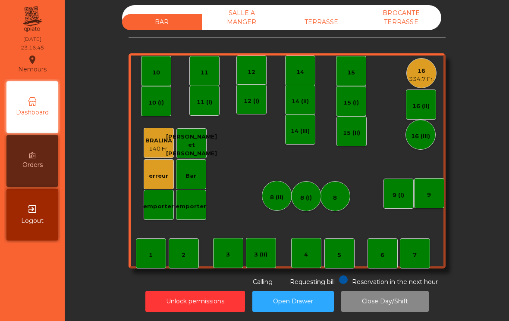
click at [426, 77] on div "16 334.7 Fr." at bounding box center [421, 73] width 30 height 30
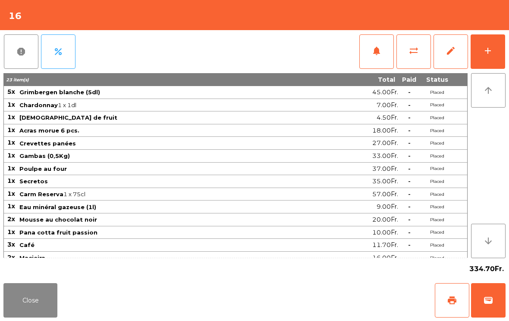
click at [17, 315] on button "Close" at bounding box center [30, 301] width 54 height 34
